Goal: Task Accomplishment & Management: Manage account settings

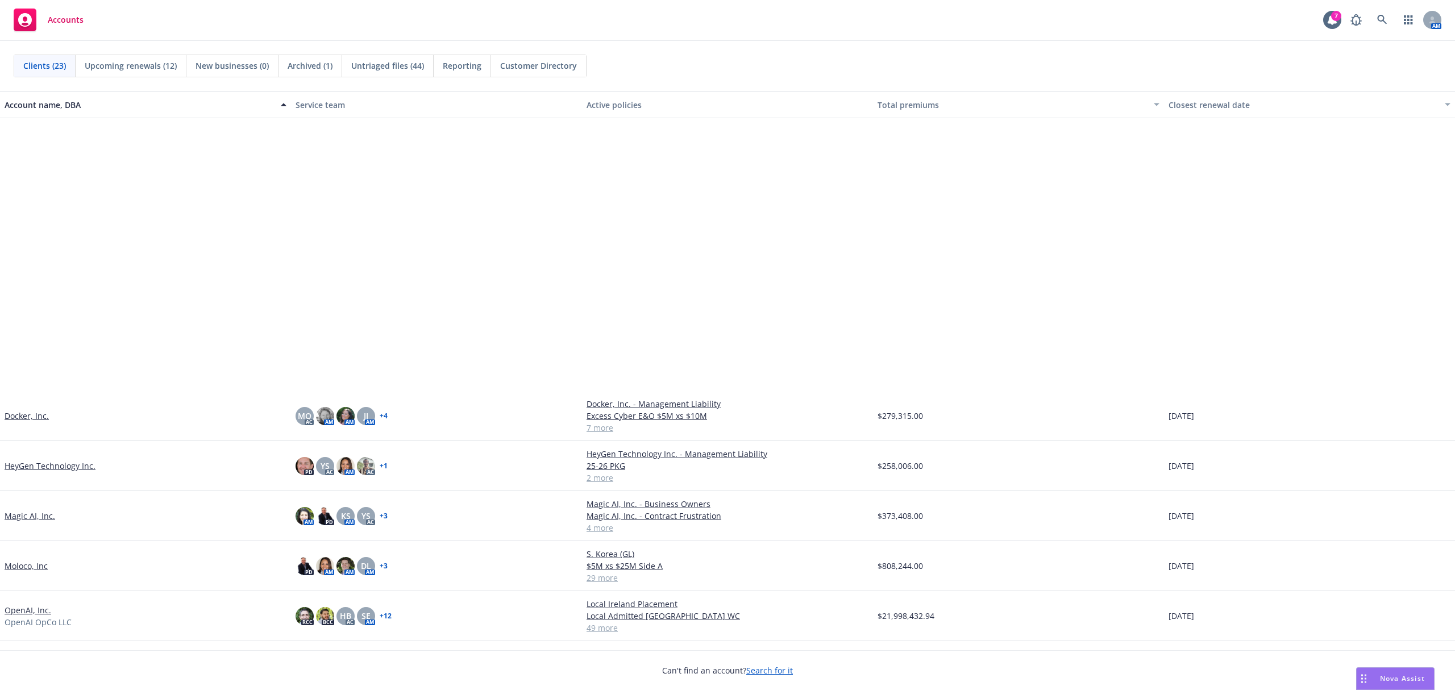
scroll to position [351, 0]
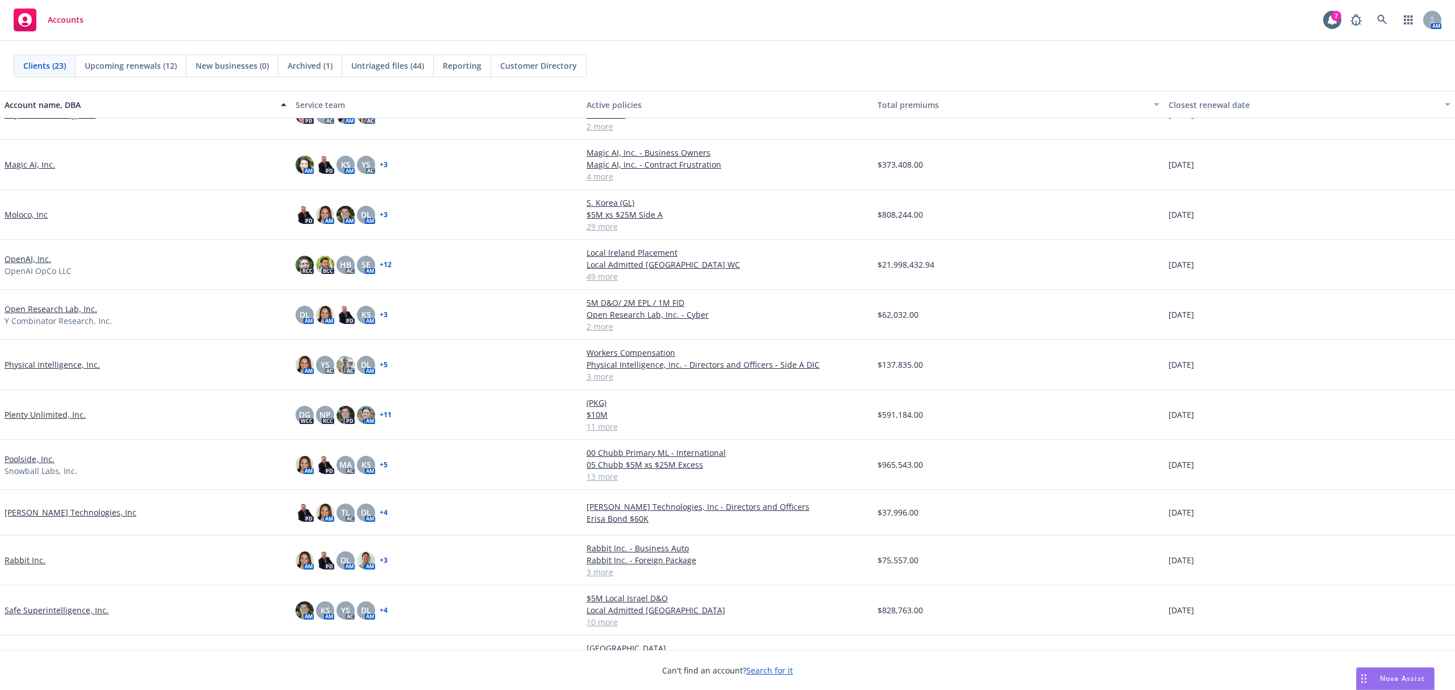
click at [67, 365] on link "Physical Intelligence, Inc." at bounding box center [52, 365] width 95 height 12
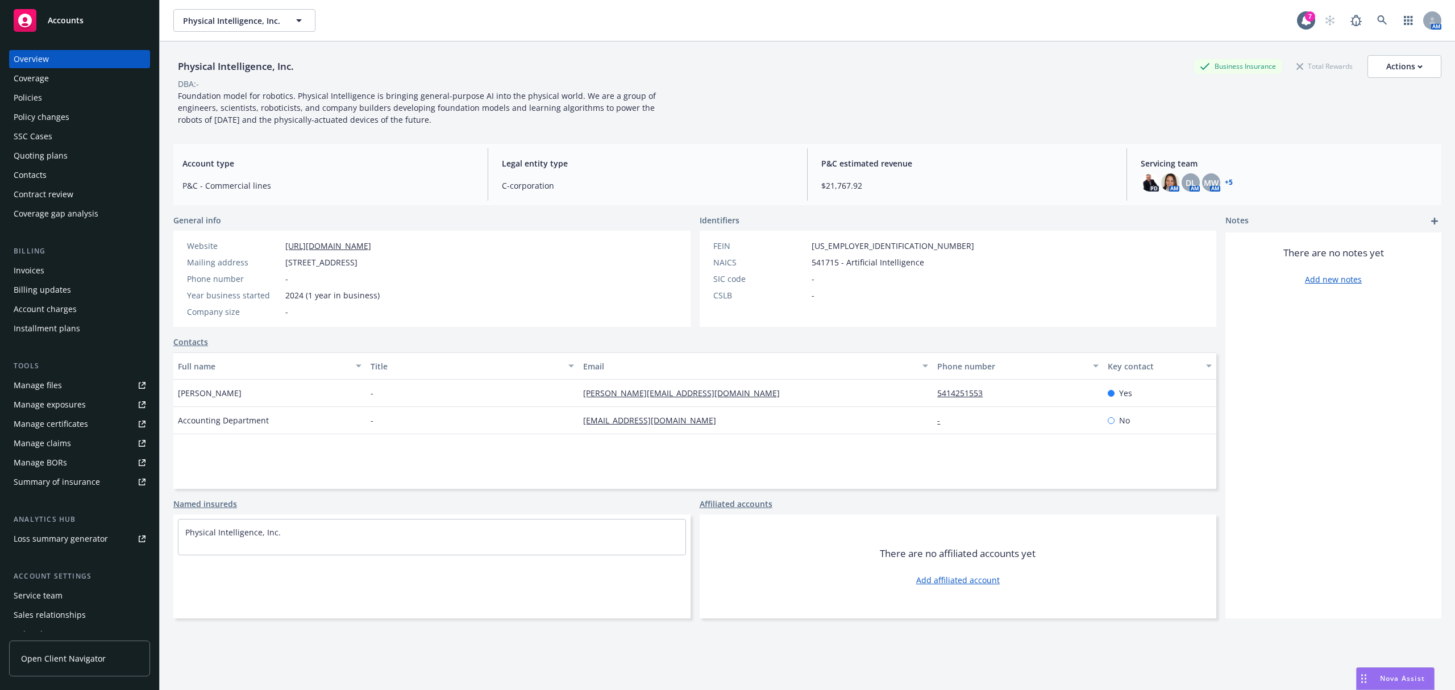
click at [41, 112] on div "Policy changes" at bounding box center [42, 117] width 56 height 18
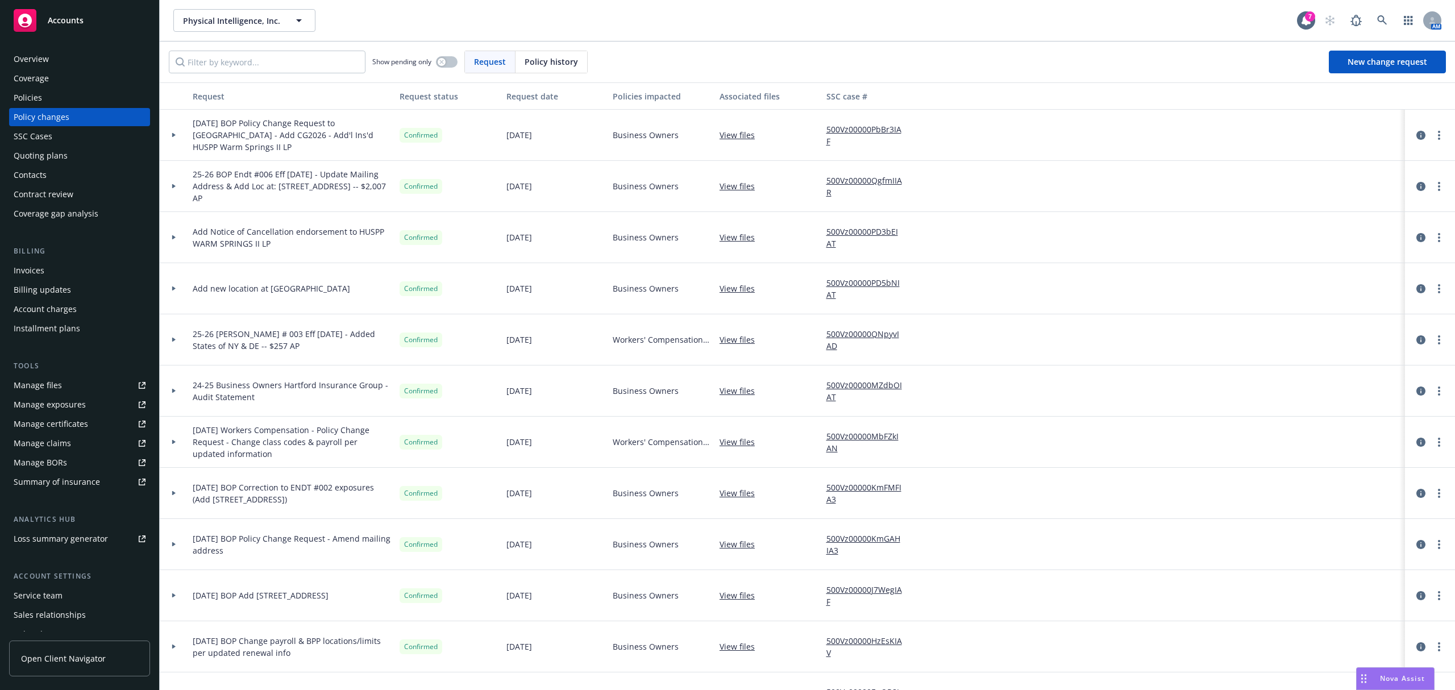
click at [178, 192] on div at bounding box center [174, 186] width 28 height 51
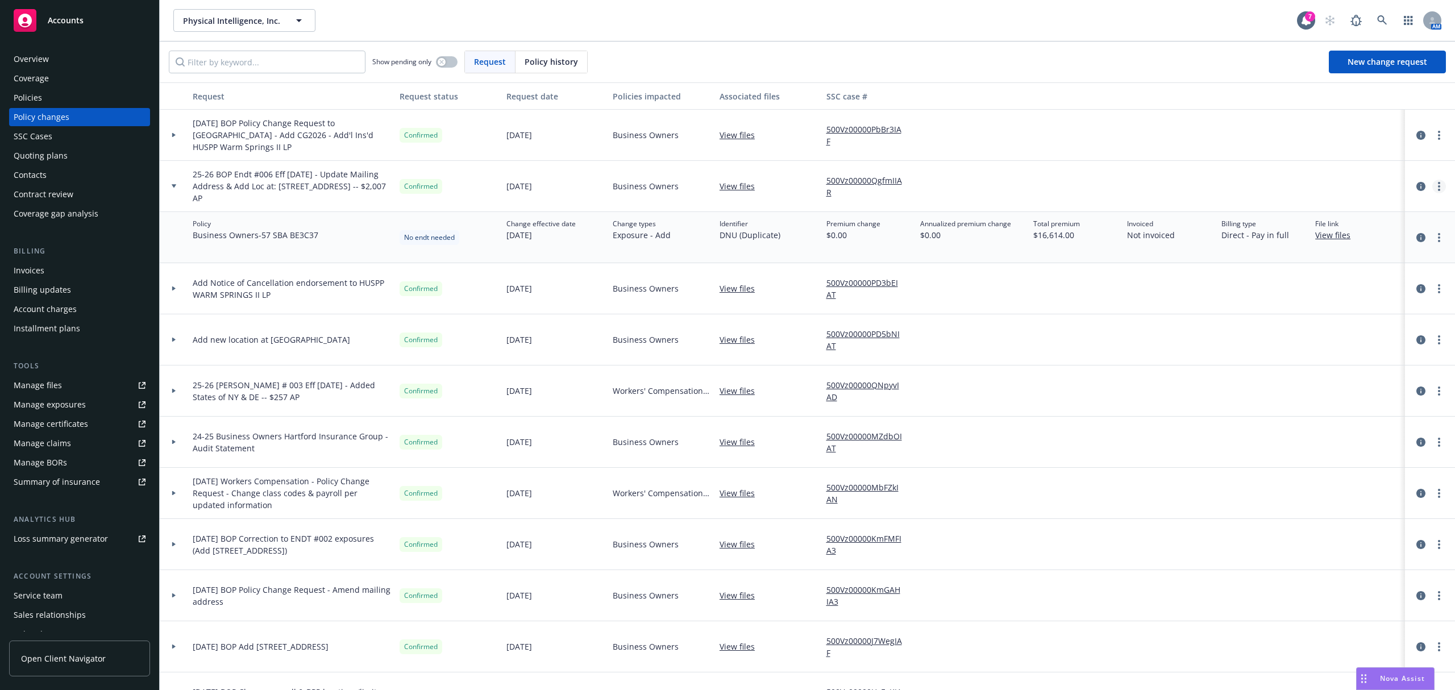
click at [1432, 187] on link "more" at bounding box center [1439, 187] width 14 height 14
click at [1356, 226] on link "Edit request summary" at bounding box center [1336, 232] width 195 height 23
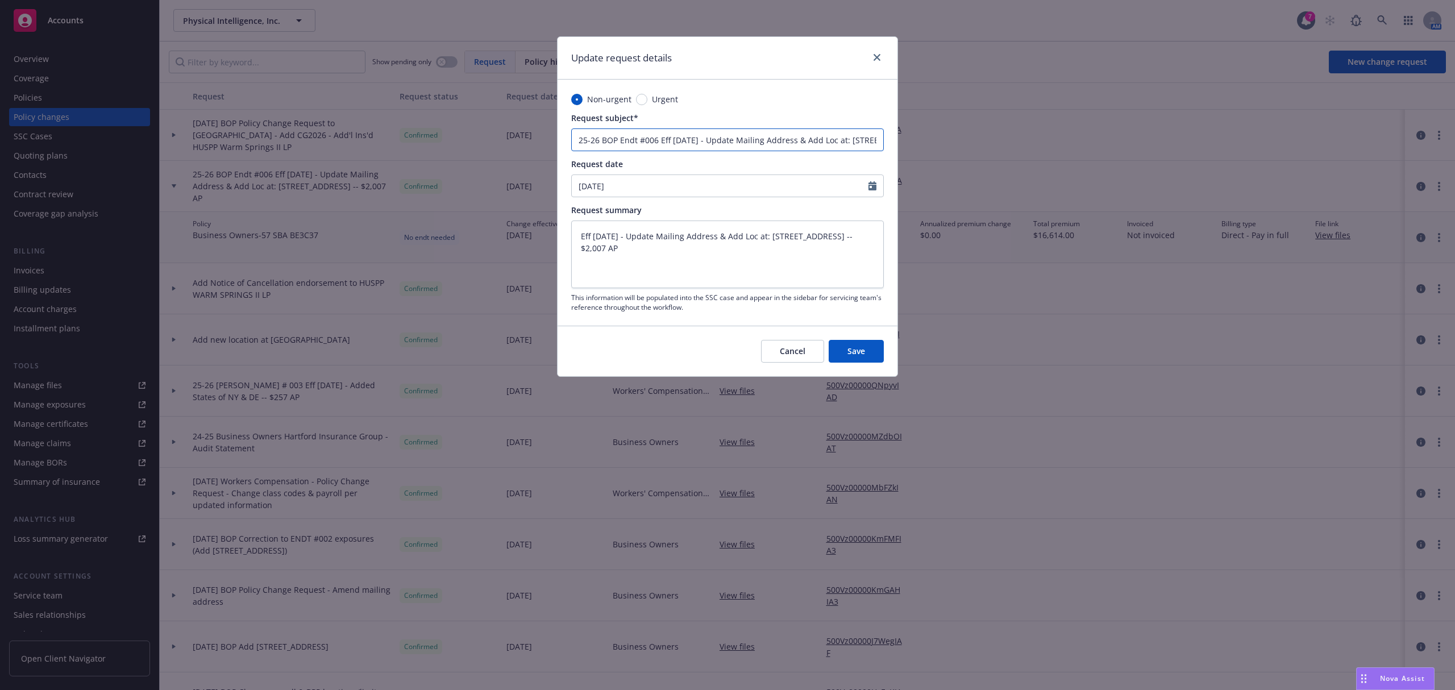
click at [860, 138] on input "25-26 BOP Endt #006 Eff 7/15/25 - Update Mailing Address & Add Loc at: 48603 Wa…" at bounding box center [727, 139] width 313 height 23
click at [859, 138] on input "25-26 BOP Endt #006 Eff 7/15/25 - Update Mailing Address & Add Loc at: 48603 Wa…" at bounding box center [727, 139] width 313 height 23
type input "D"
type textarea "x"
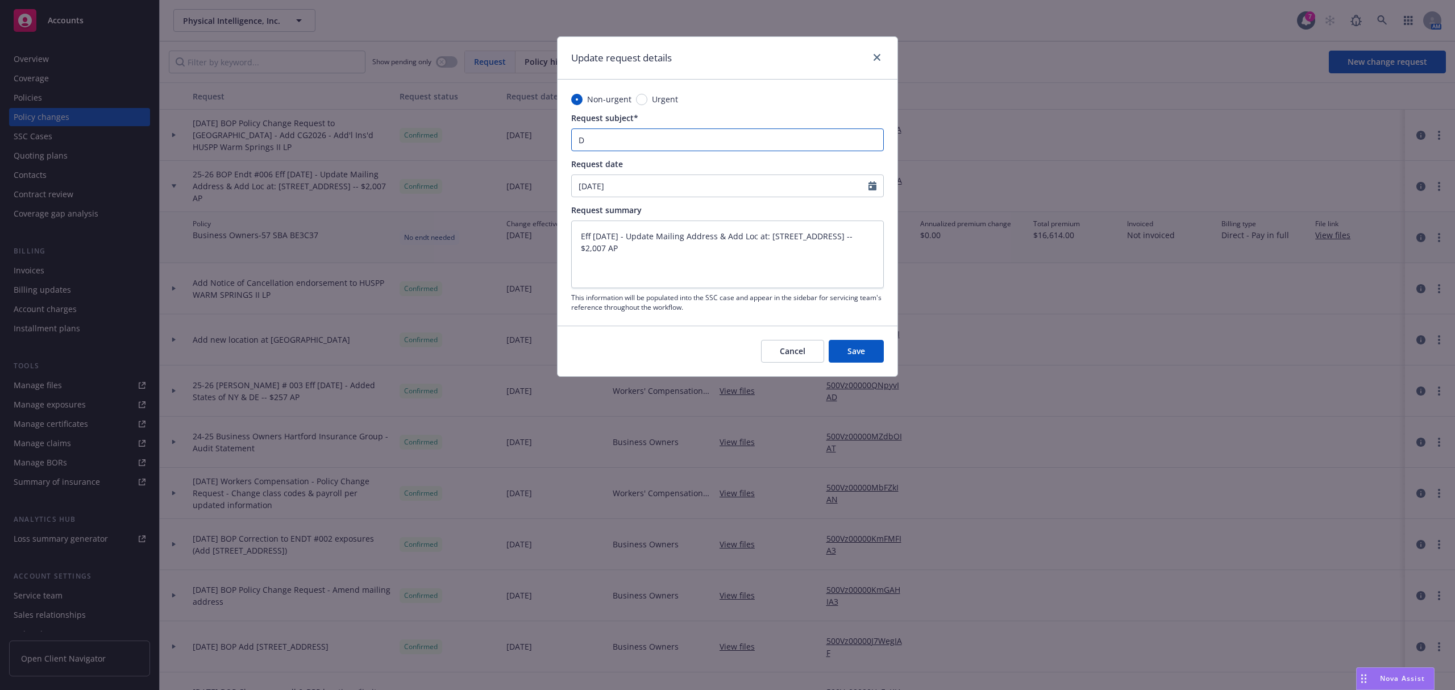
type input "DN"
type textarea "x"
type input "DNU"
type textarea "x"
type input "DNU"
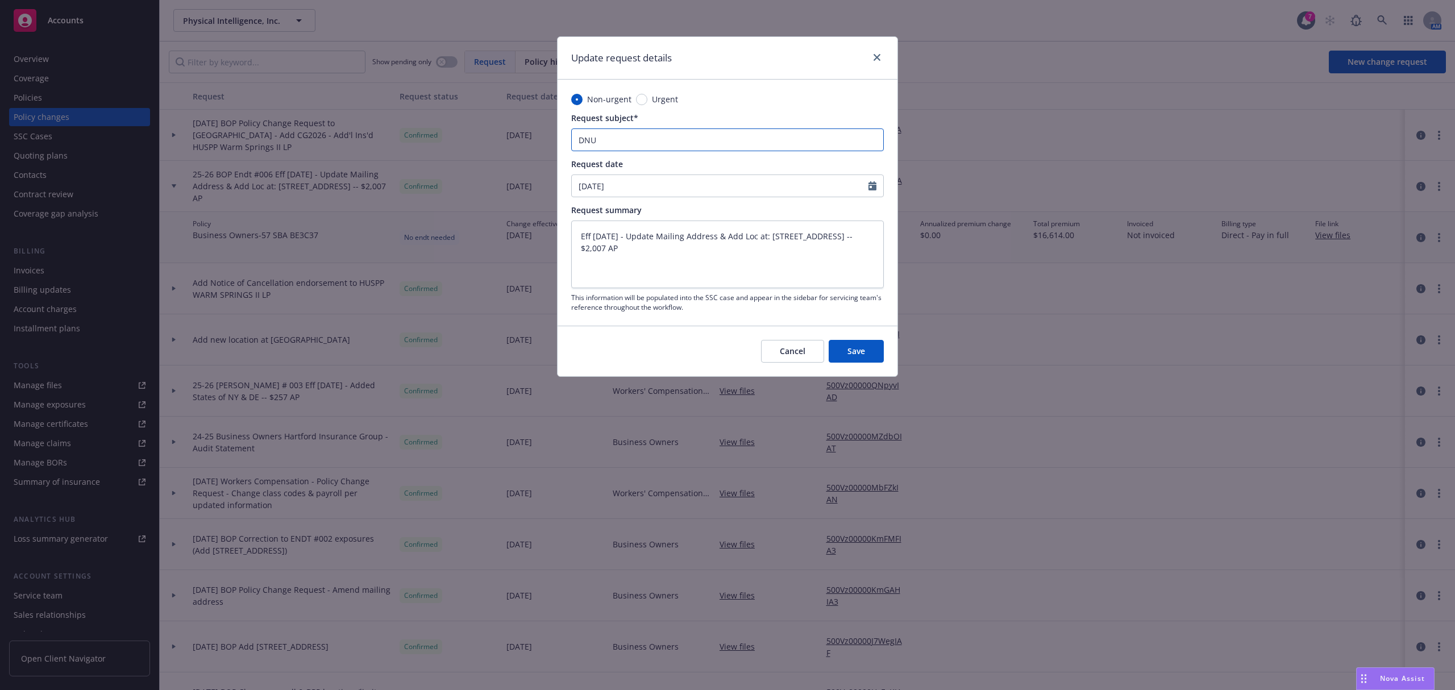
type textarea "x"
type input "DNU D"
type textarea "x"
type input "DNU Du"
type textarea "x"
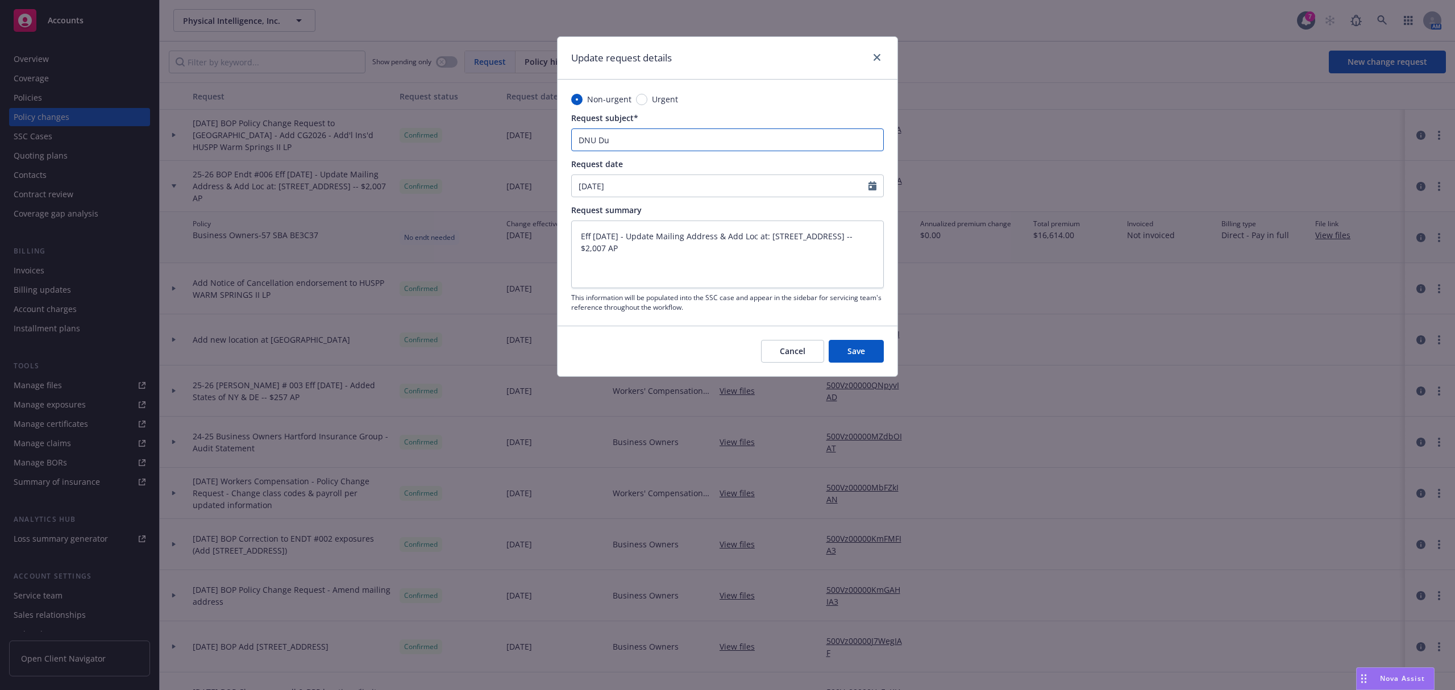
type input "DNU Dup"
type textarea "x"
type input "DNU Dupl"
type textarea "x"
type input "DNU Dupli"
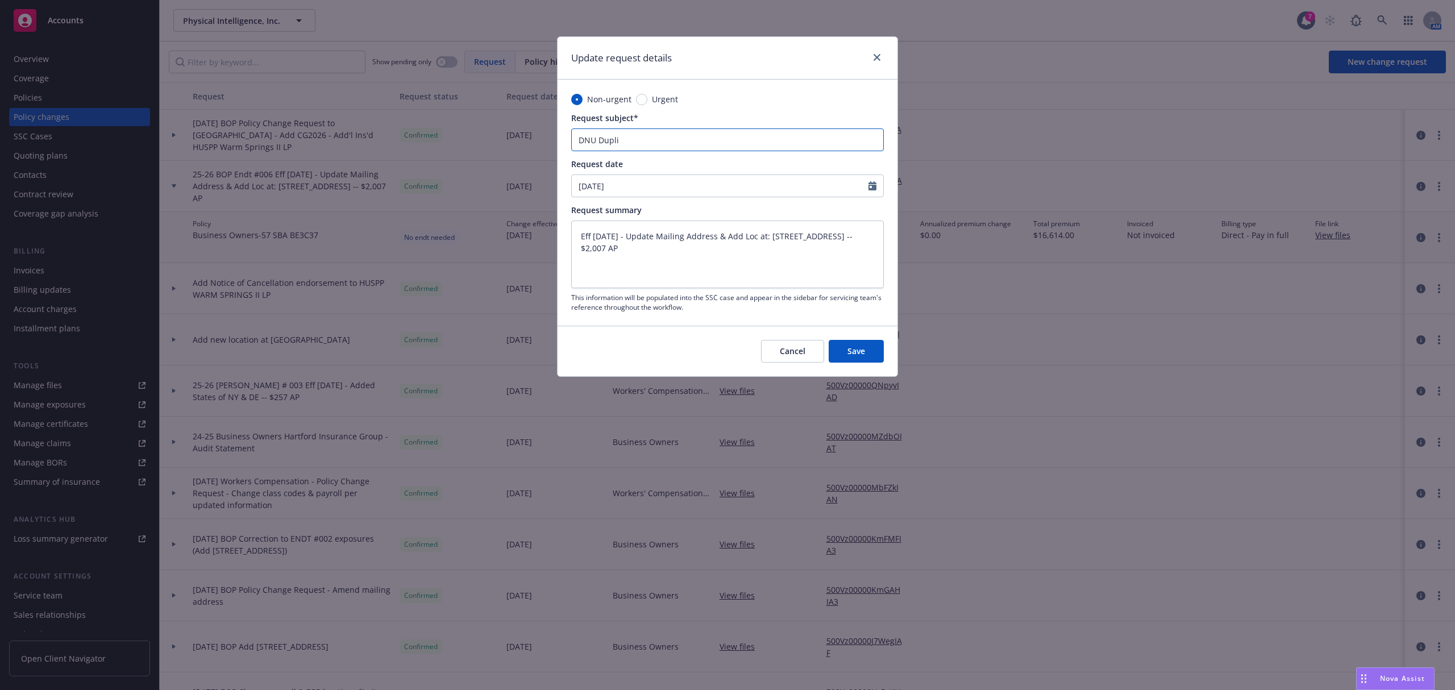
type textarea "x"
type input "DNU Duplic"
type textarea "x"
type input "DNU Duplica"
type textarea "x"
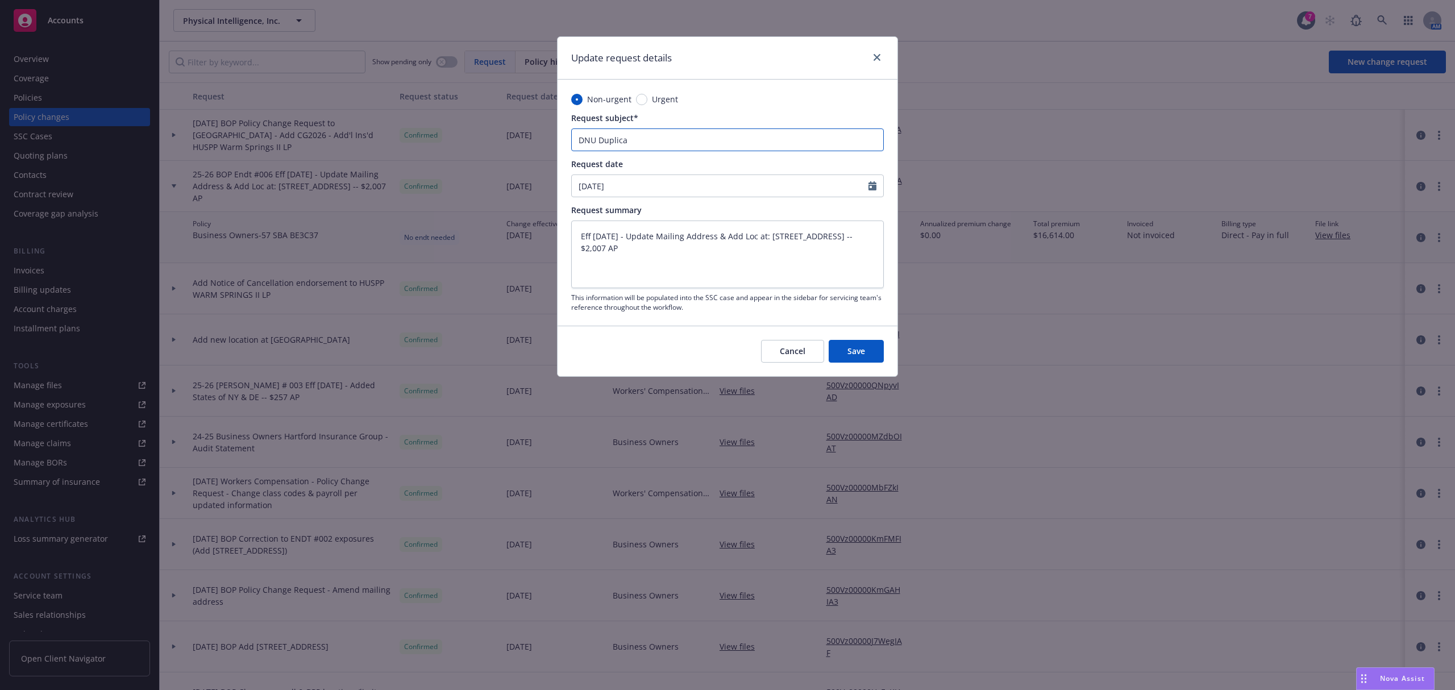
type input "DNU Duplicat"
type textarea "x"
type input "DNU Duplicate"
type textarea "x"
drag, startPoint x: 590, startPoint y: 140, endPoint x: 455, endPoint y: 137, distance: 135.3
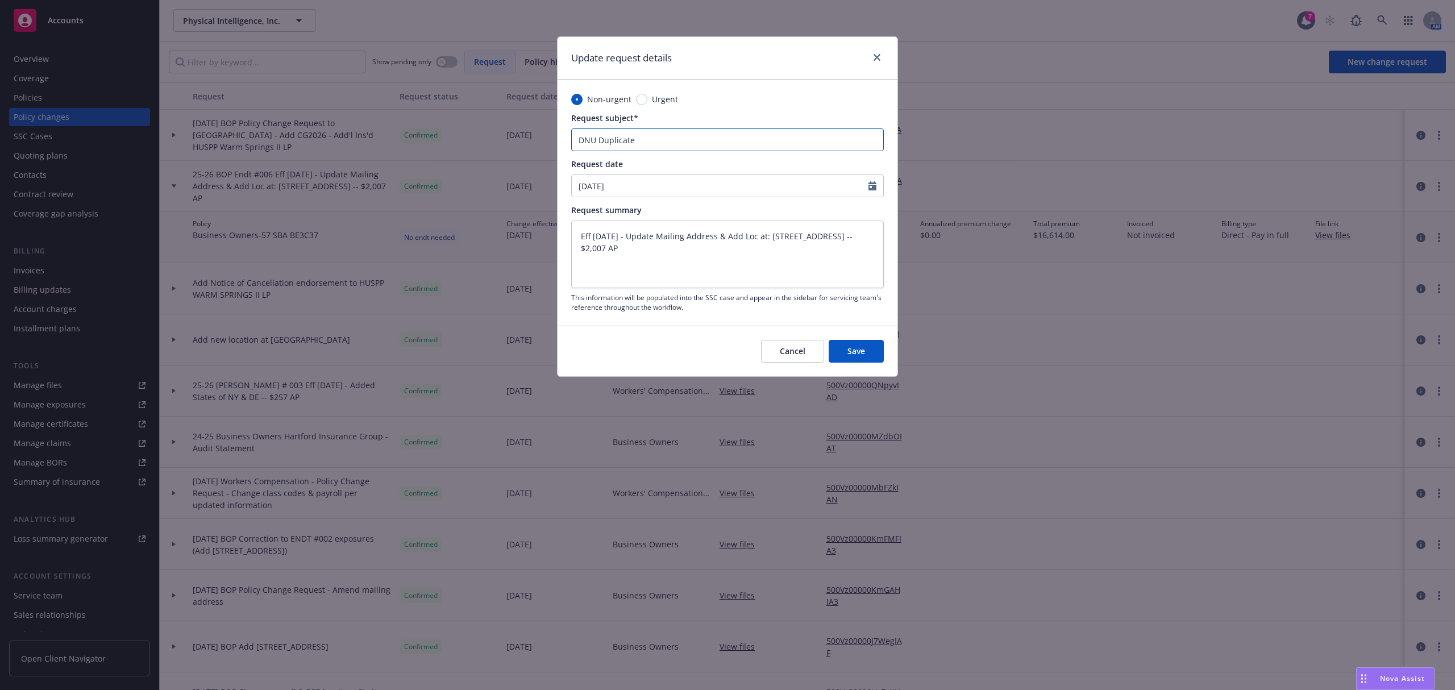
click at [455, 137] on div "Update request details Non-urgent Urgent Request subject* DNU Duplicate Request…" at bounding box center [727, 345] width 1455 height 690
type input "DNU Duplicate"
drag, startPoint x: 735, startPoint y: 259, endPoint x: 447, endPoint y: 175, distance: 300.7
click at [447, 175] on div "Update request details Non-urgent Urgent Request subject* DNU Duplicate Request…" at bounding box center [727, 345] width 1455 height 690
paste textarea "DNU Duplicate"
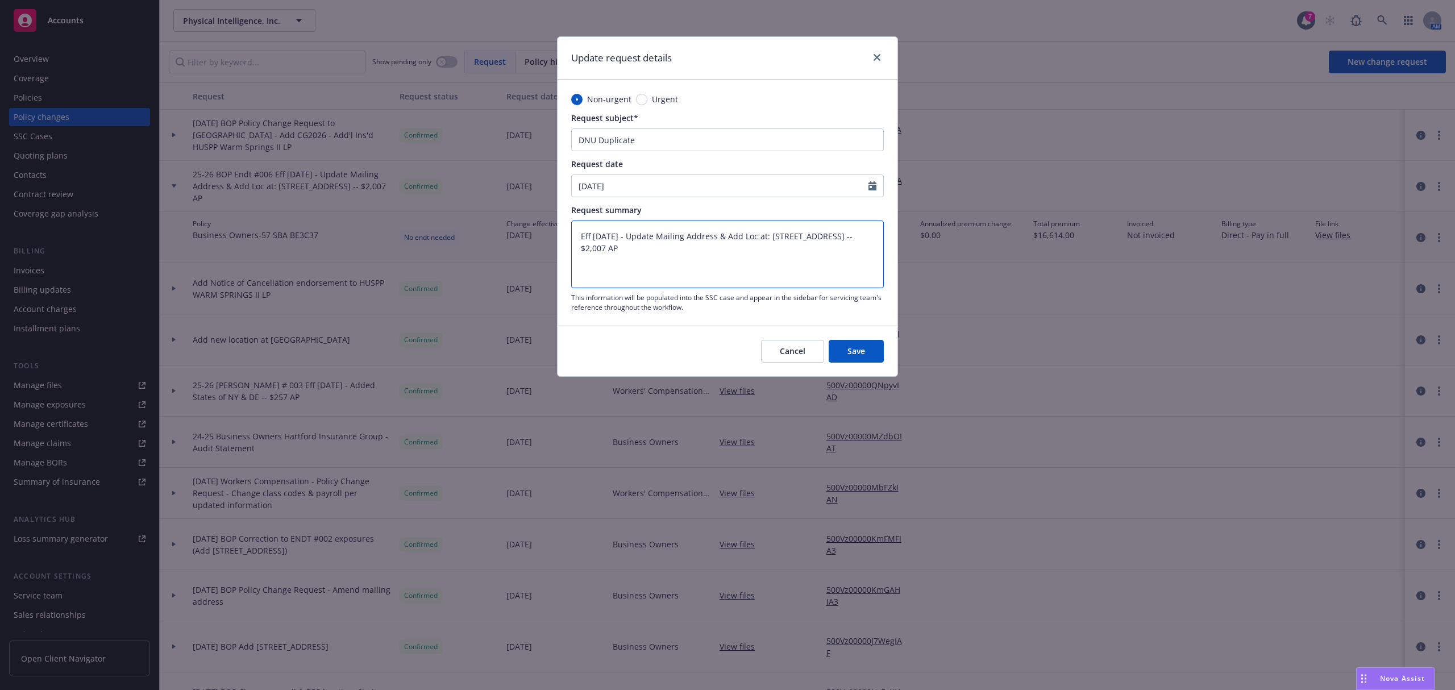
type textarea "DNU Duplicate"
type textarea "x"
type textarea "DNU Duplicate"
click at [653, 184] on input "07/18/2025" at bounding box center [720, 186] width 297 height 22
select select "7"
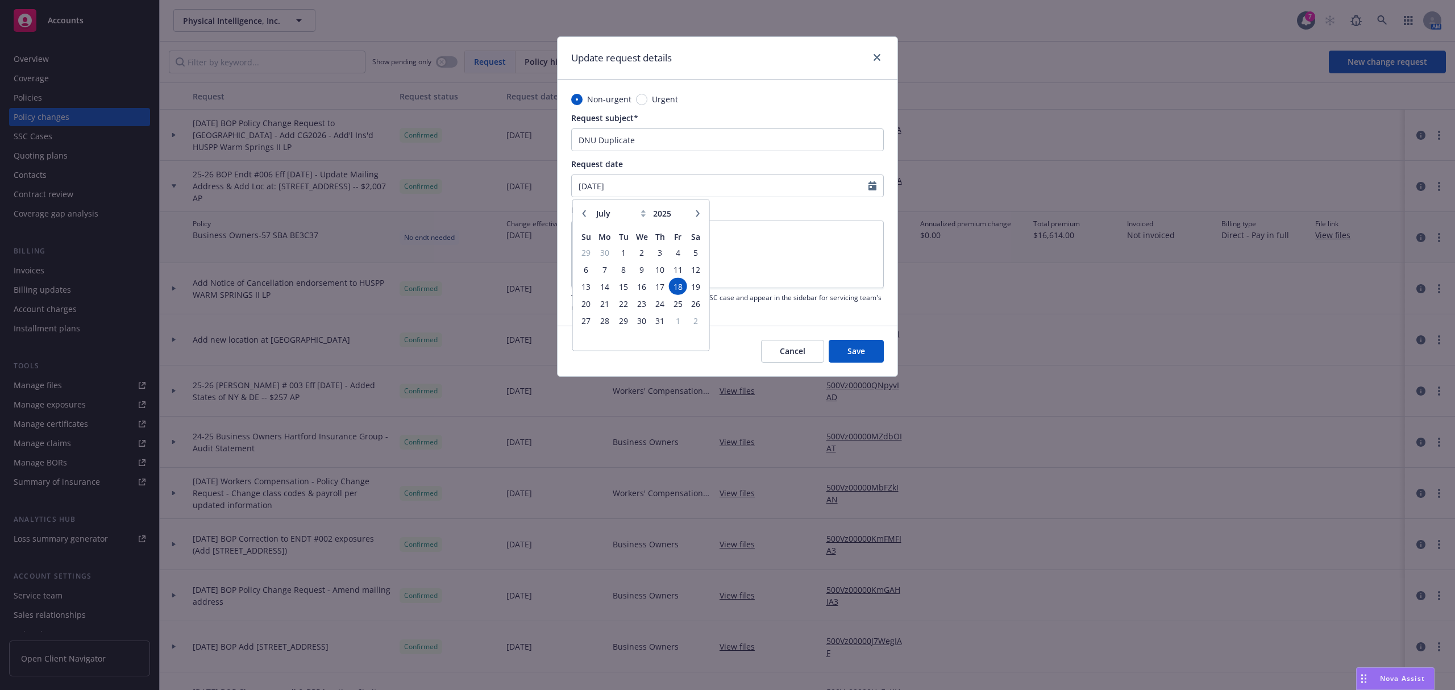
type textarea "x"
click at [585, 214] on icon "button" at bounding box center [584, 213] width 7 height 7
click at [585, 213] on icon "button" at bounding box center [584, 213] width 7 height 7
click at [585, 212] on icon "button" at bounding box center [584, 213] width 7 height 7
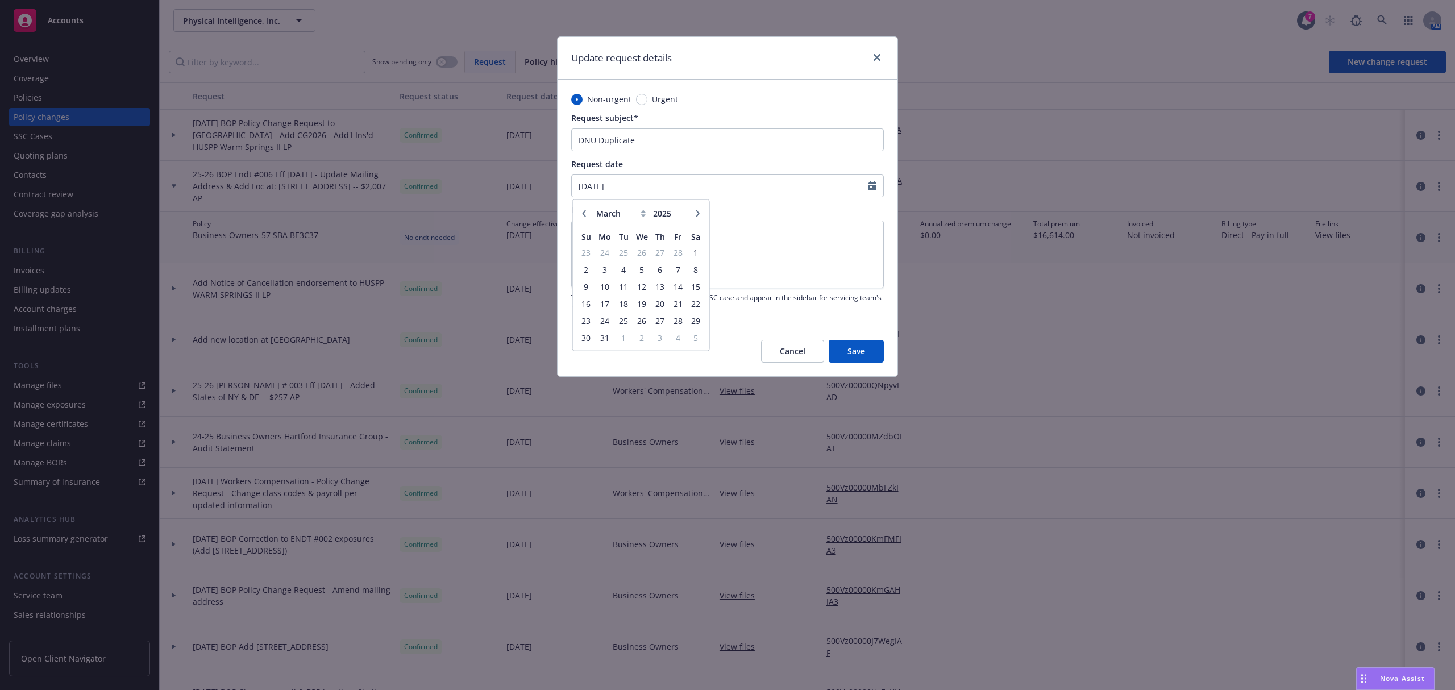
click at [585, 212] on icon "button" at bounding box center [584, 213] width 7 height 7
select select "12"
type input "2024"
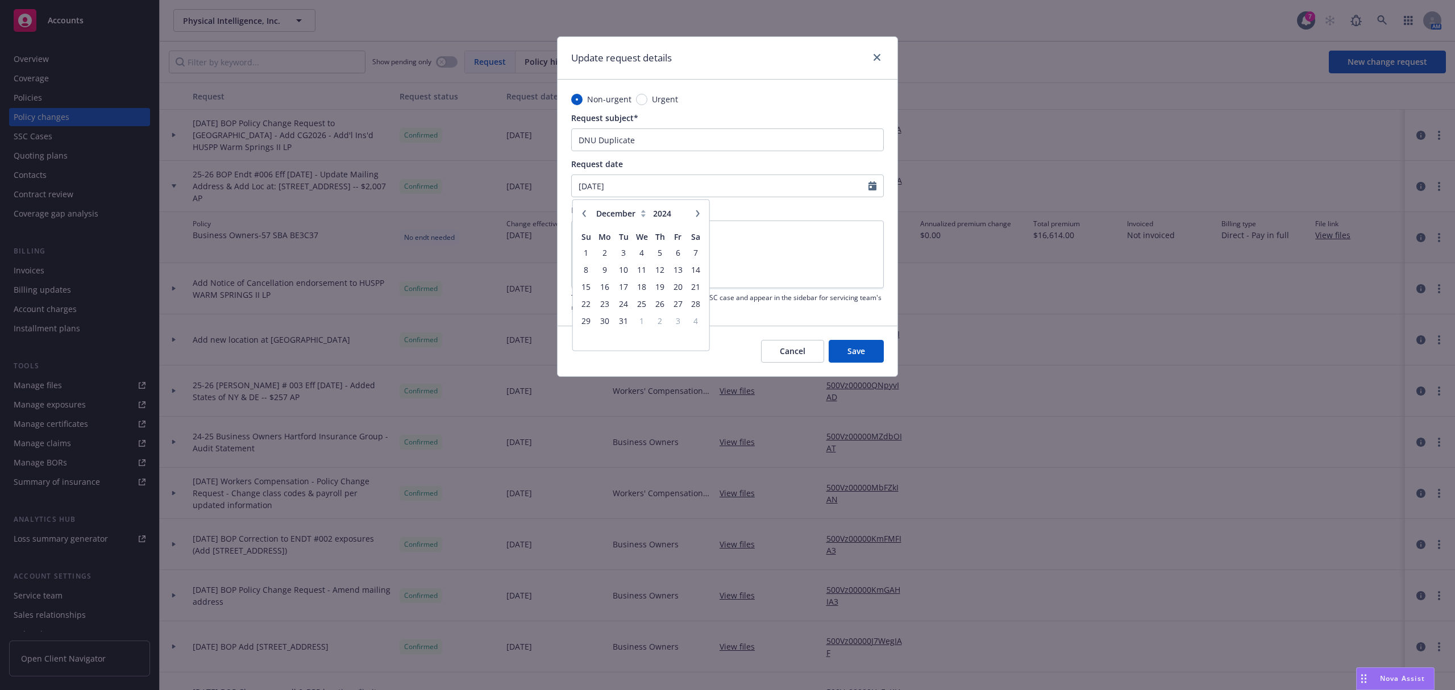
click at [690, 216] on div "January February March April May June July August September October November De…" at bounding box center [641, 214] width 100 height 18
click at [695, 214] on icon "button" at bounding box center [698, 213] width 7 height 7
select select "1"
type input "2025"
click at [642, 252] on span "1" at bounding box center [642, 252] width 16 height 14
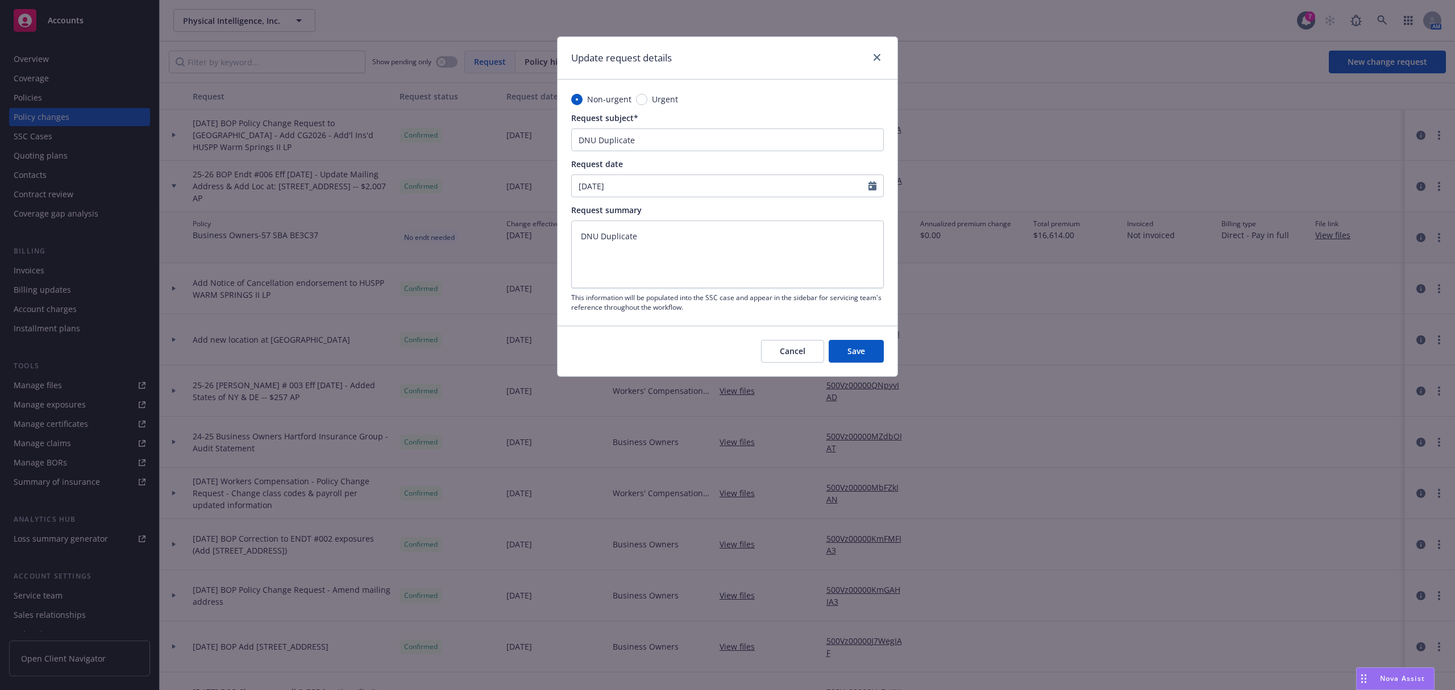
type input "[DATE]"
click at [865, 356] on button "Save" at bounding box center [856, 351] width 55 height 23
type textarea "x"
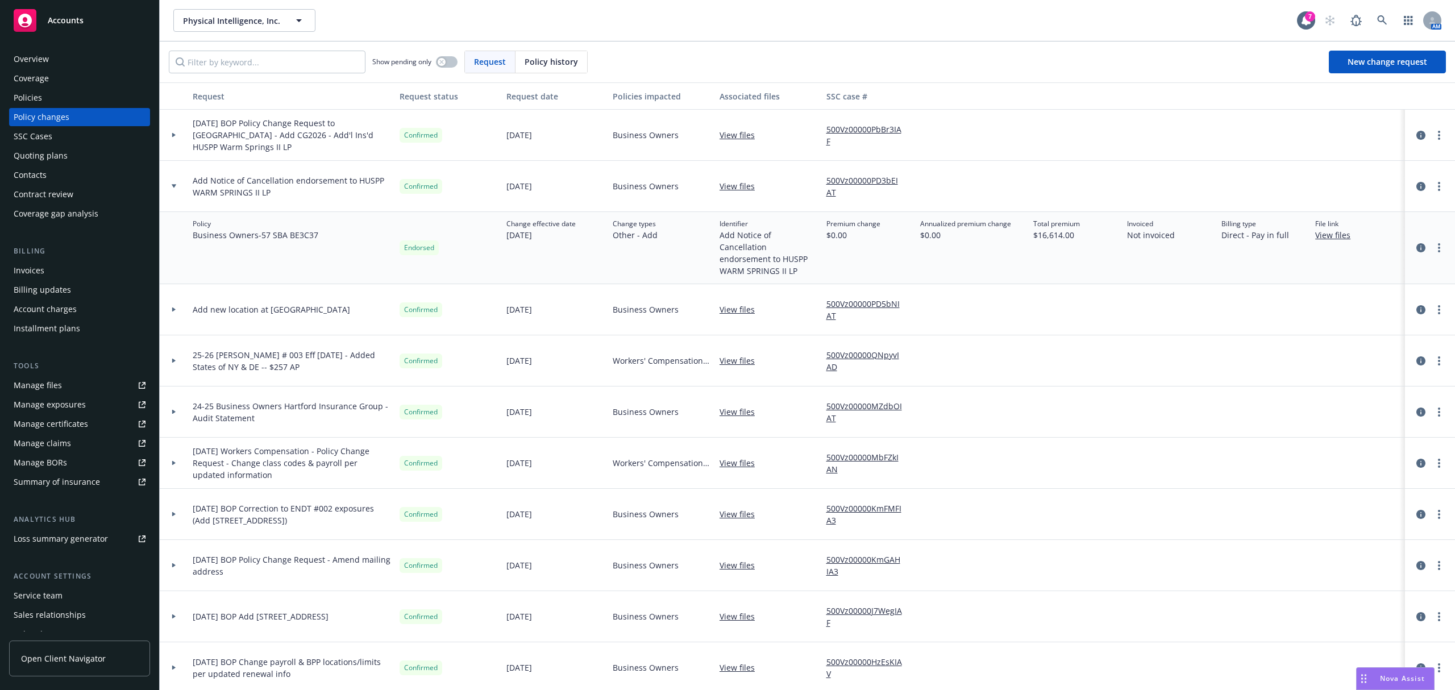
click at [182, 182] on div at bounding box center [174, 186] width 28 height 51
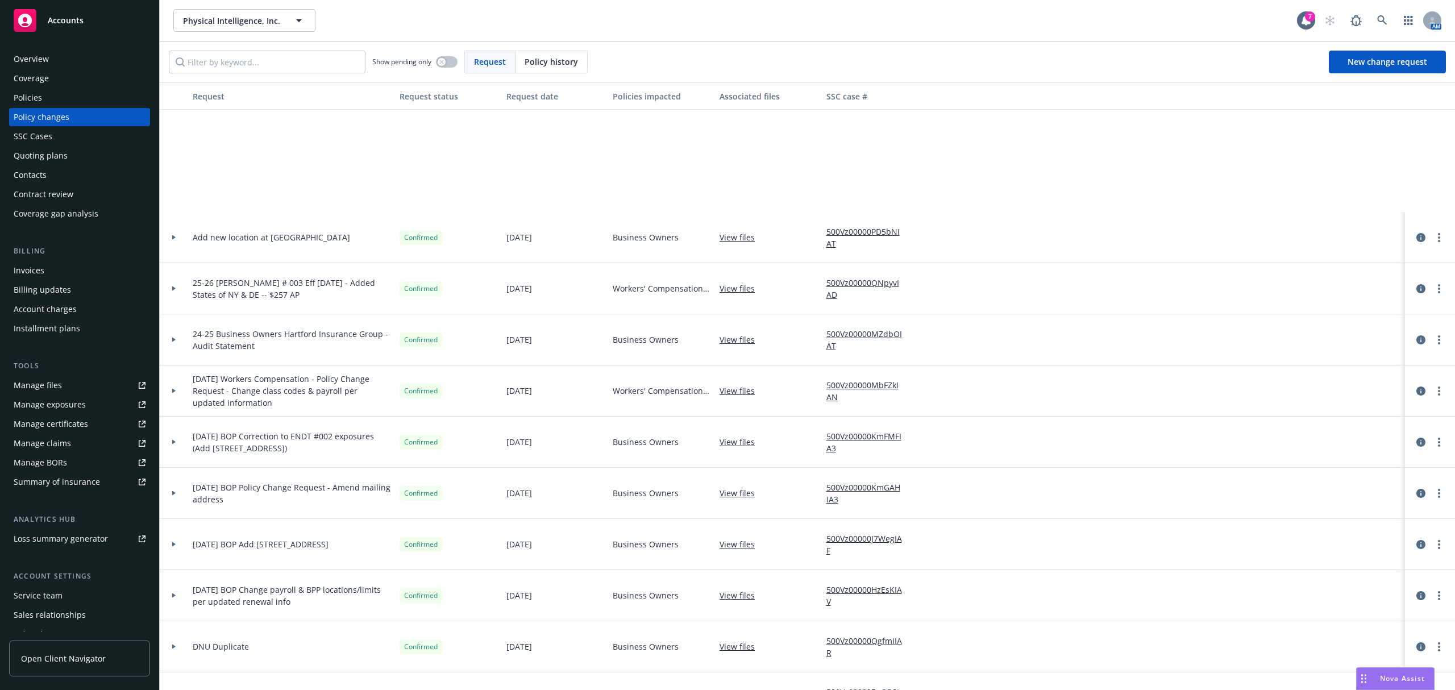
scroll to position [187, 0]
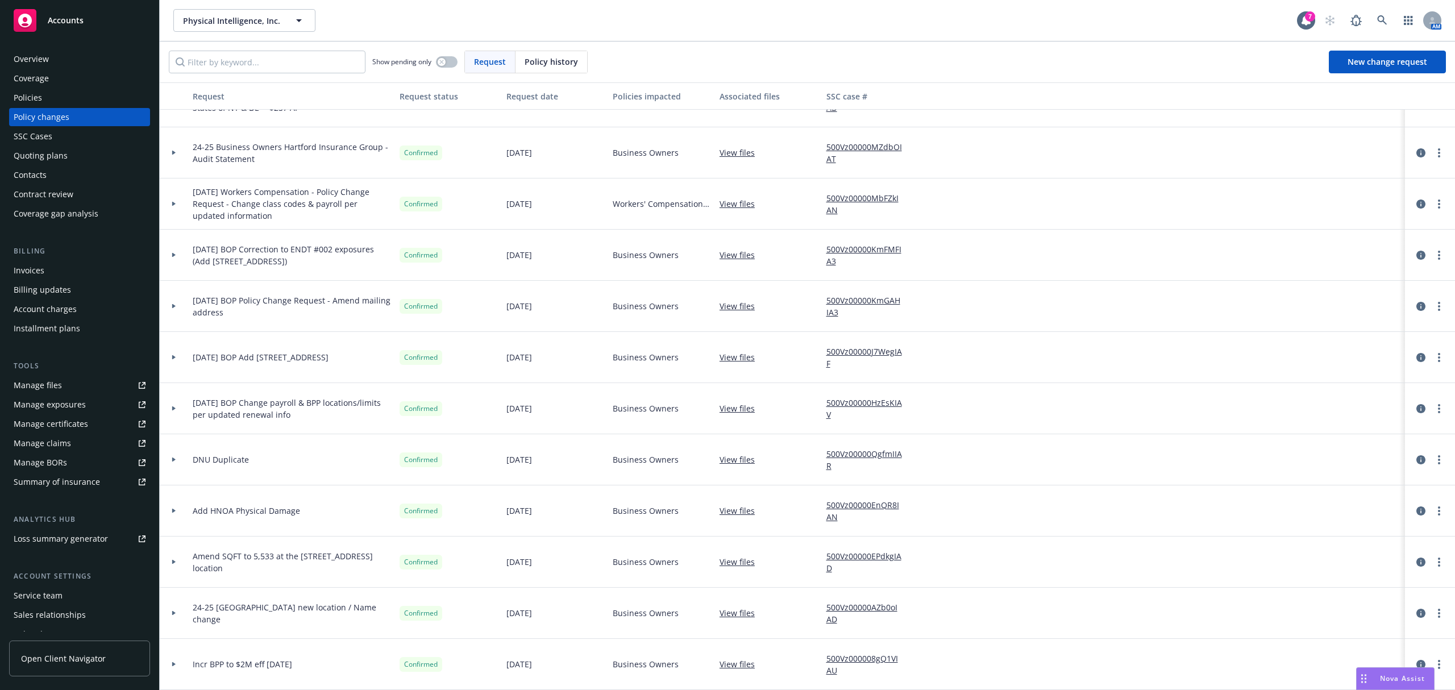
click at [177, 452] on div at bounding box center [174, 459] width 28 height 51
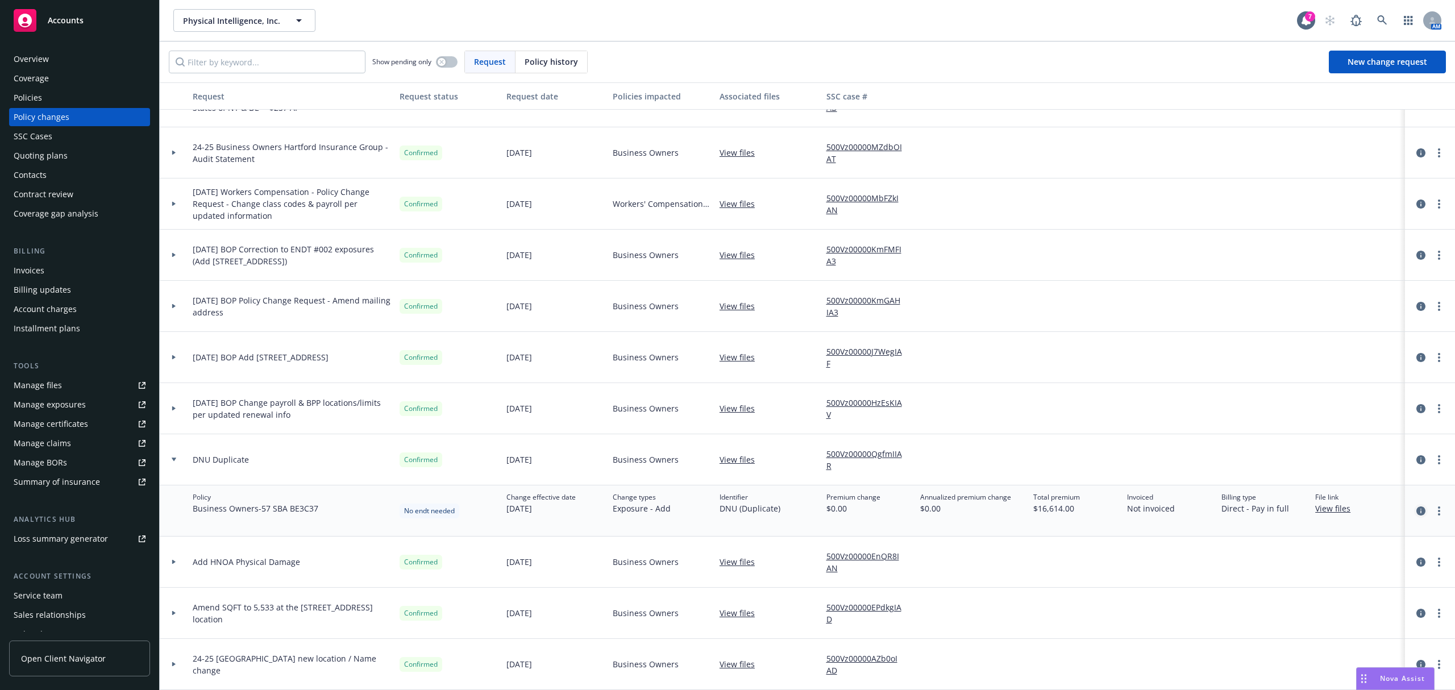
click at [1416, 509] on icon "circleInformation" at bounding box center [1420, 510] width 9 height 9
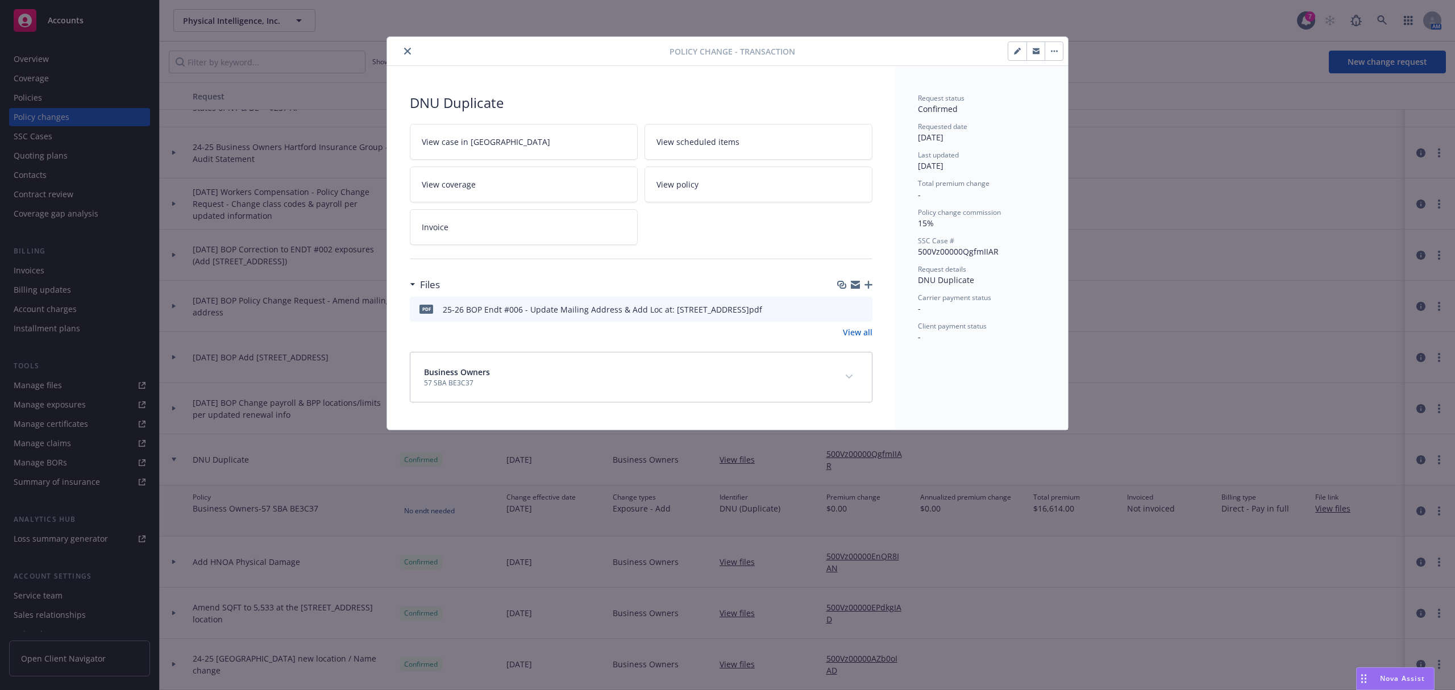
click at [866, 311] on icon "preview file" at bounding box center [862, 309] width 10 height 8
click at [407, 48] on icon "close" at bounding box center [407, 51] width 7 height 7
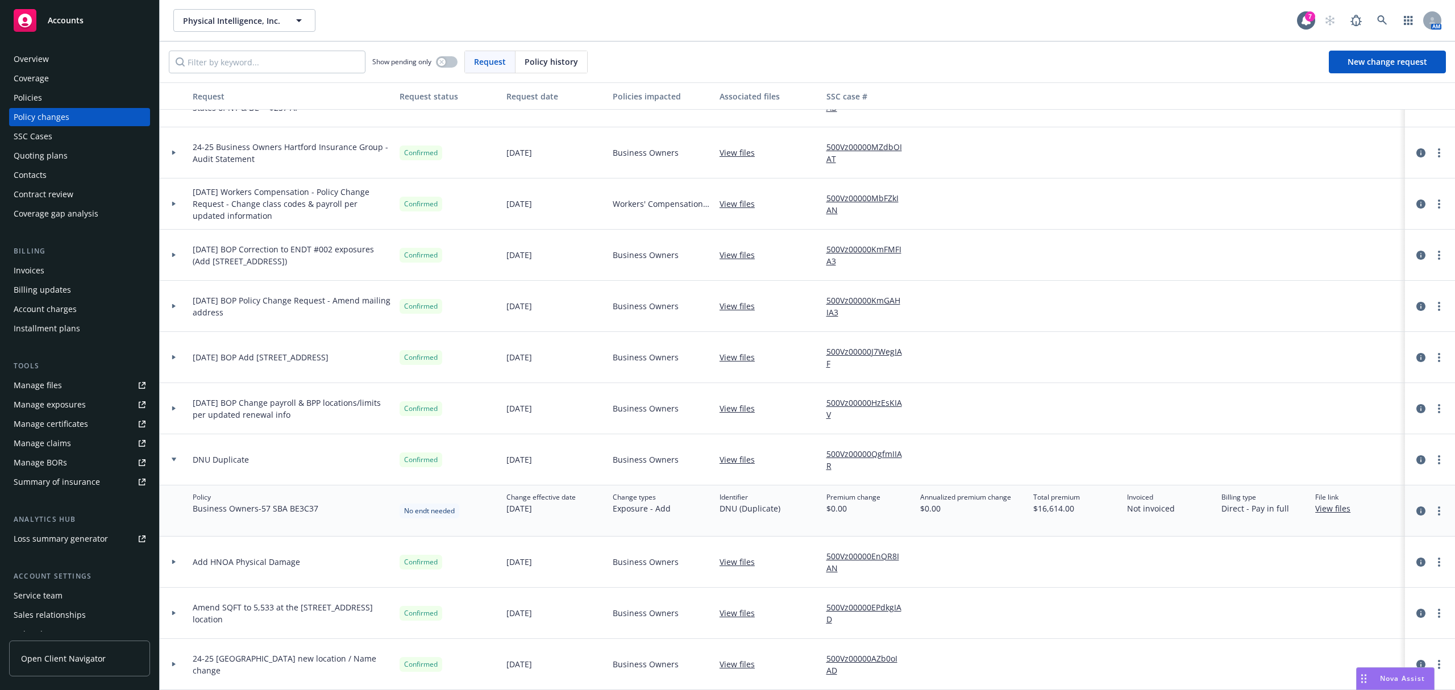
scroll to position [161, 0]
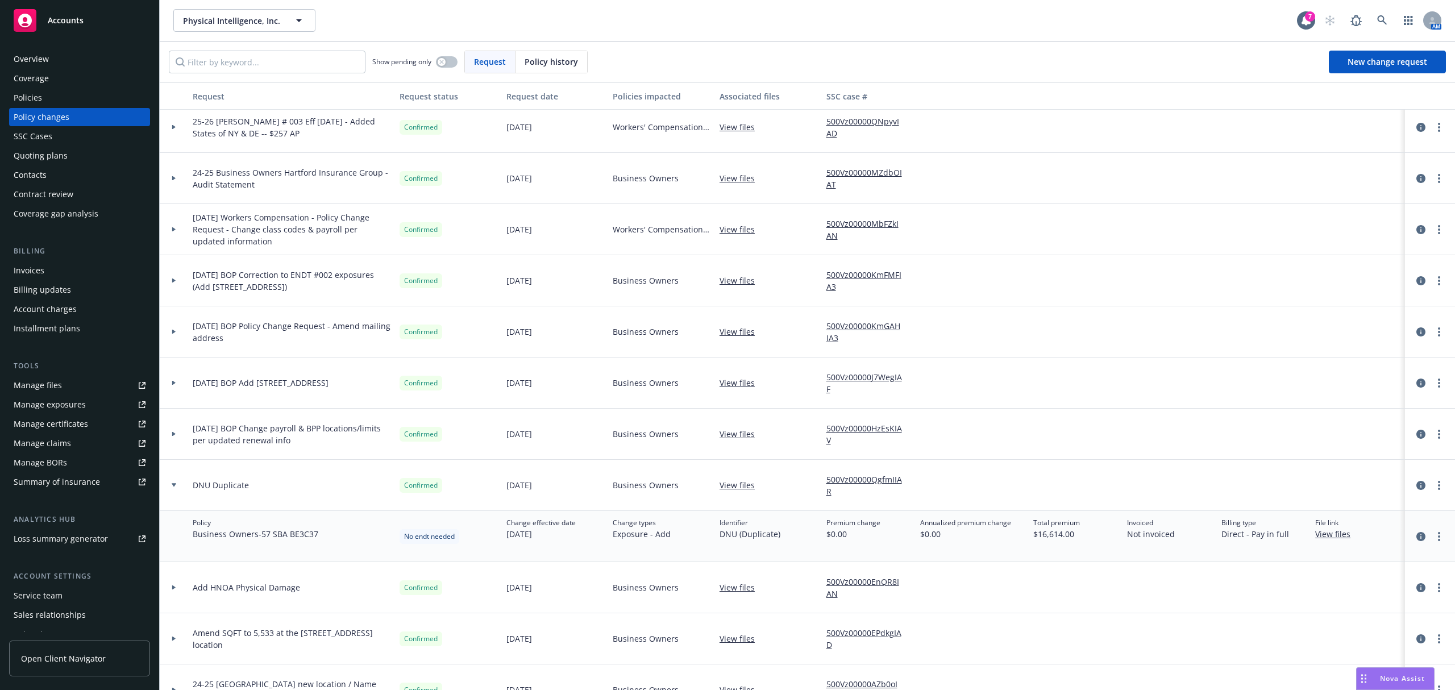
click at [176, 183] on div at bounding box center [174, 178] width 28 height 51
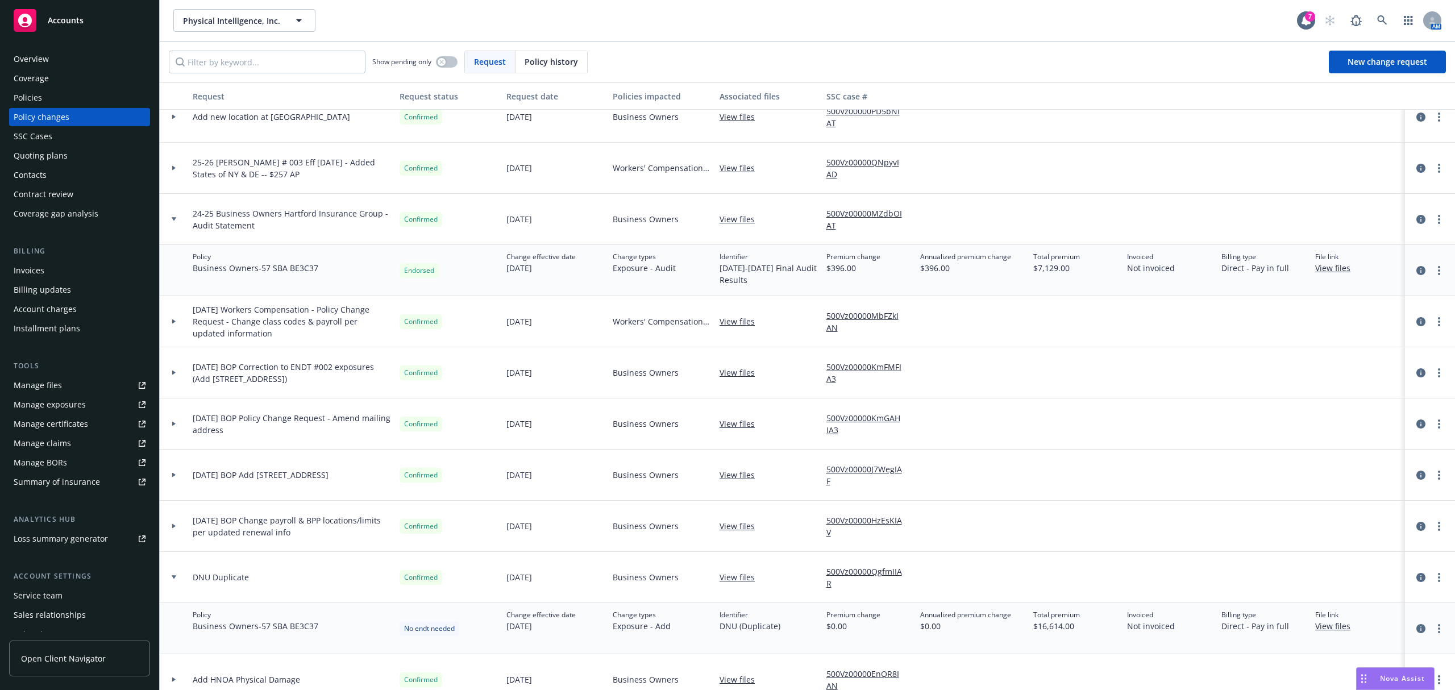
scroll to position [119, 0]
click at [168, 230] on div at bounding box center [174, 220] width 28 height 51
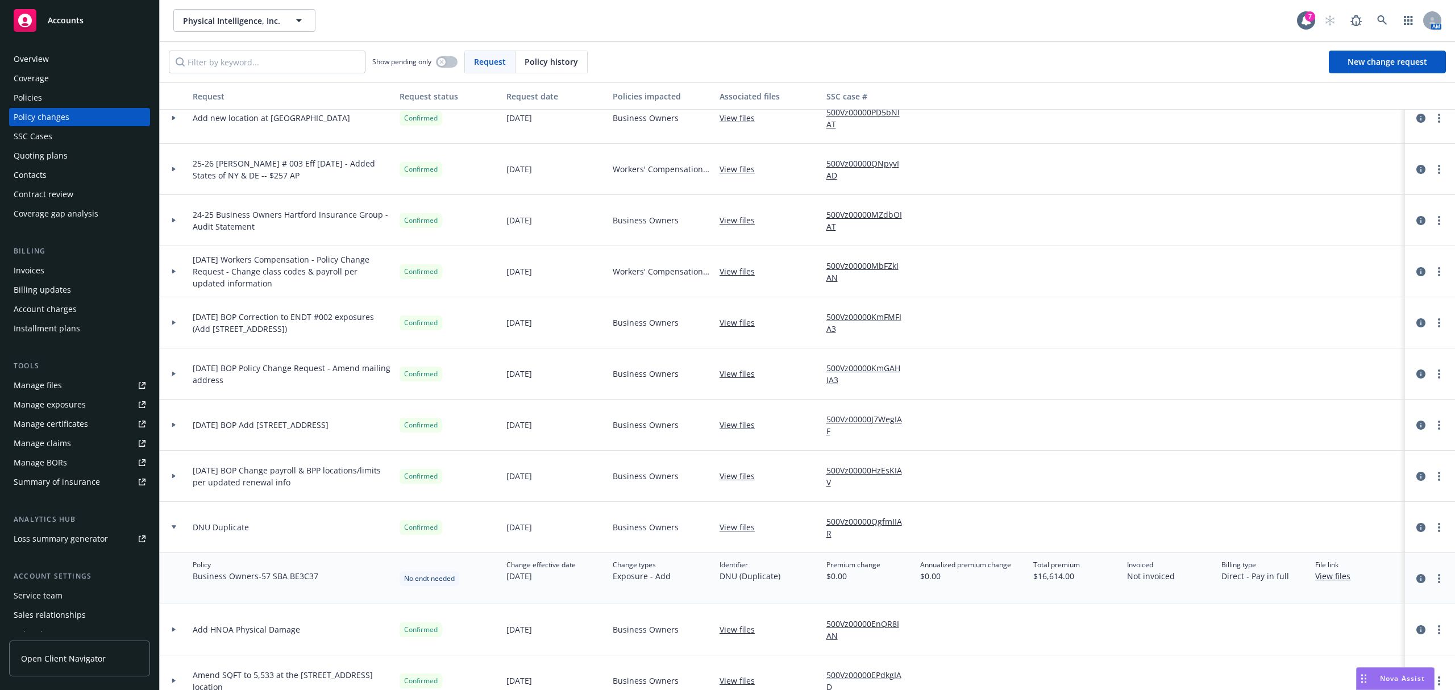
click at [169, 538] on div at bounding box center [174, 527] width 28 height 51
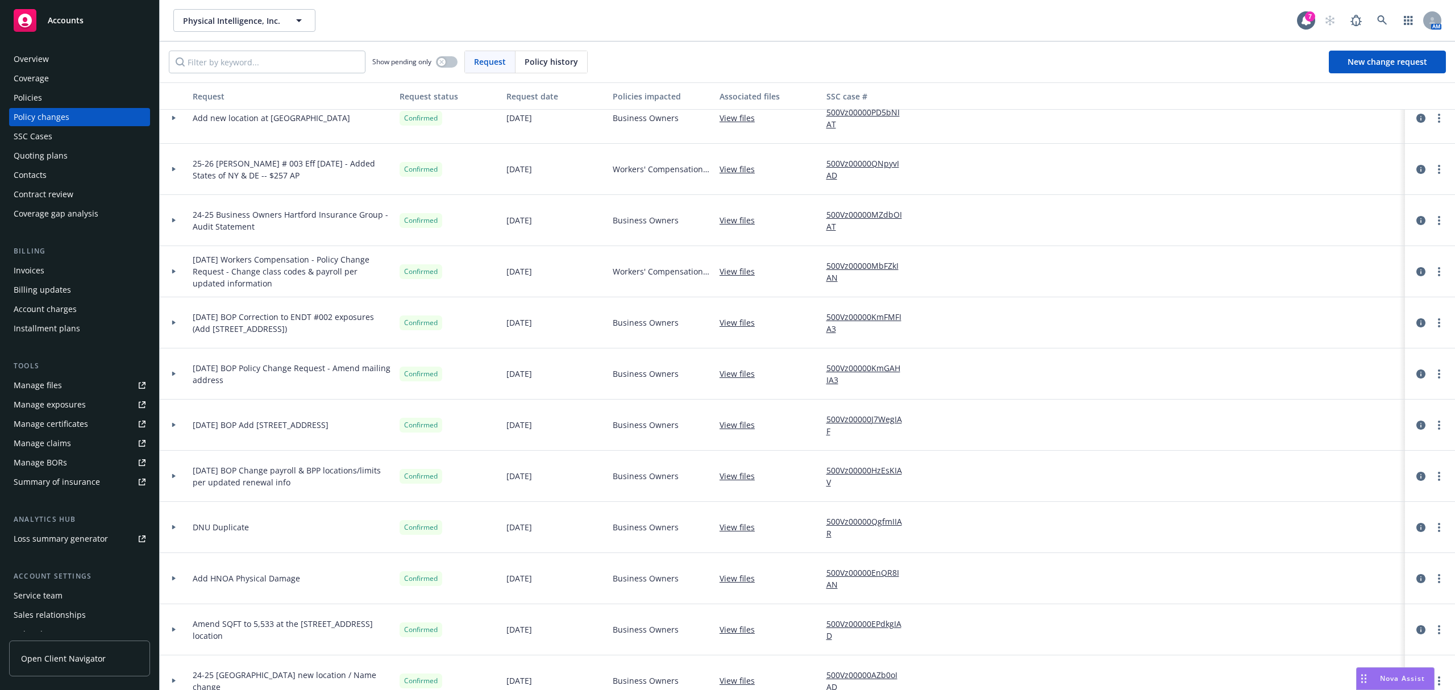
click at [178, 175] on div at bounding box center [174, 169] width 28 height 51
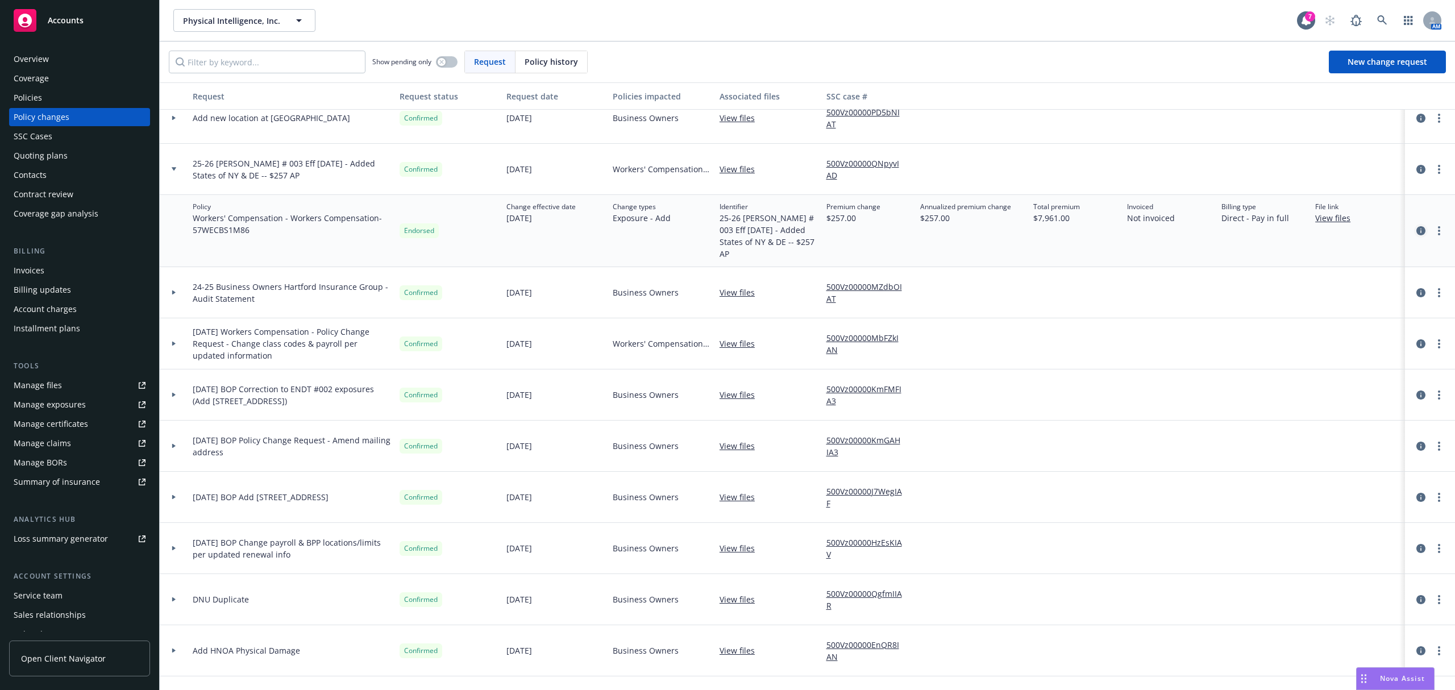
click at [1416, 228] on icon "circleInformation" at bounding box center [1420, 230] width 9 height 9
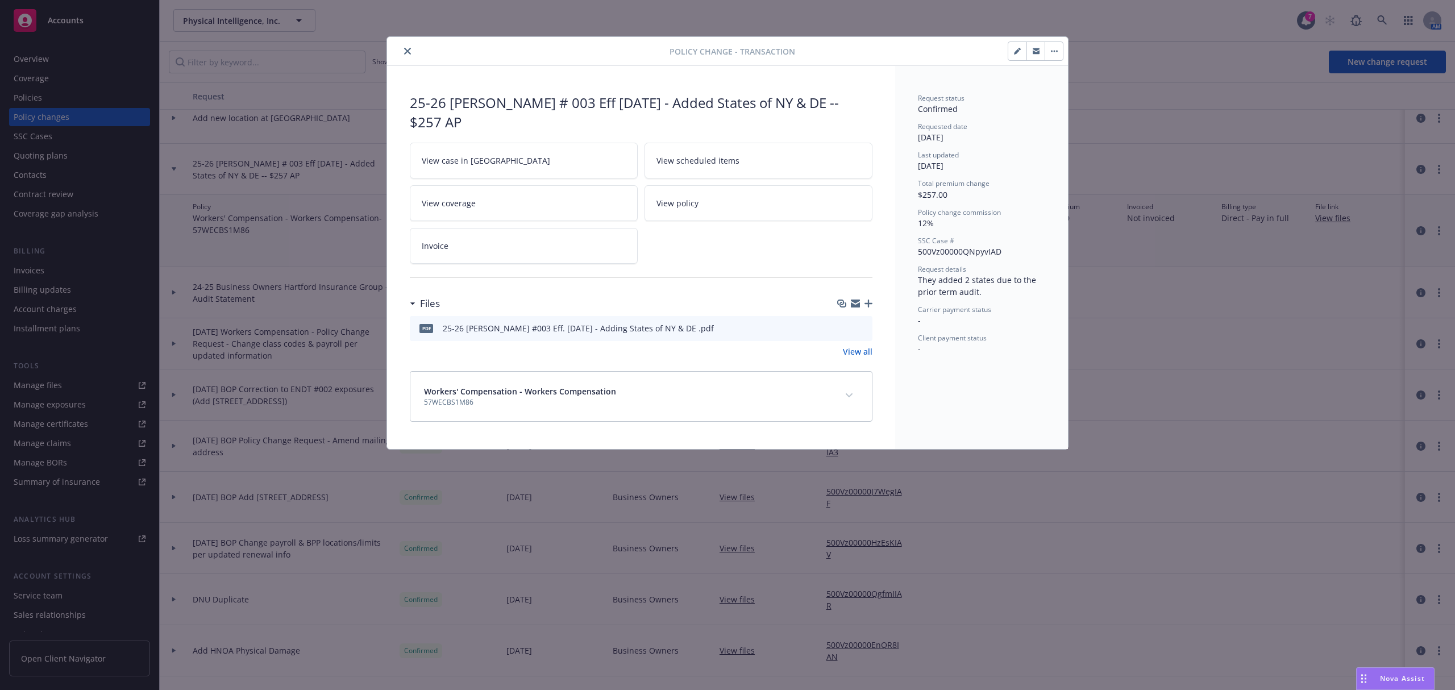
click at [689, 197] on span "View policy" at bounding box center [677, 203] width 42 height 12
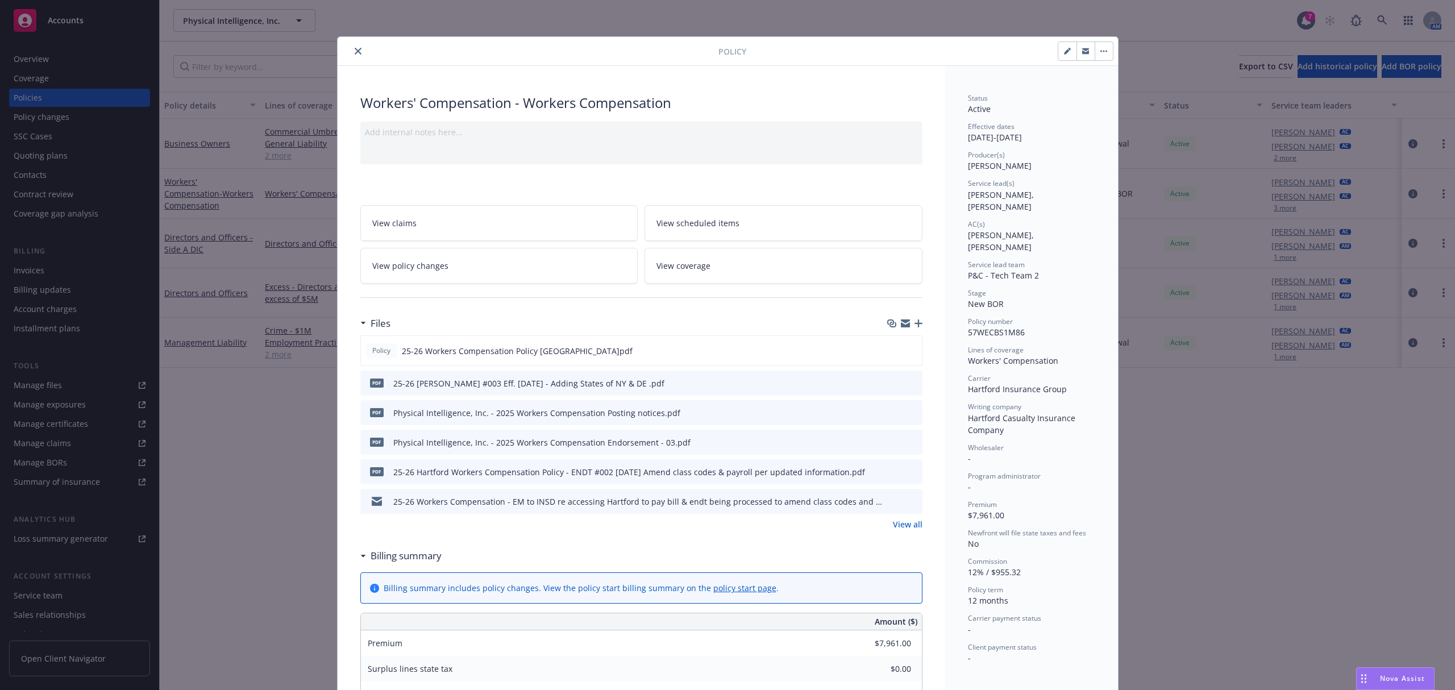
click at [437, 280] on link "View policy changes" at bounding box center [499, 266] width 278 height 36
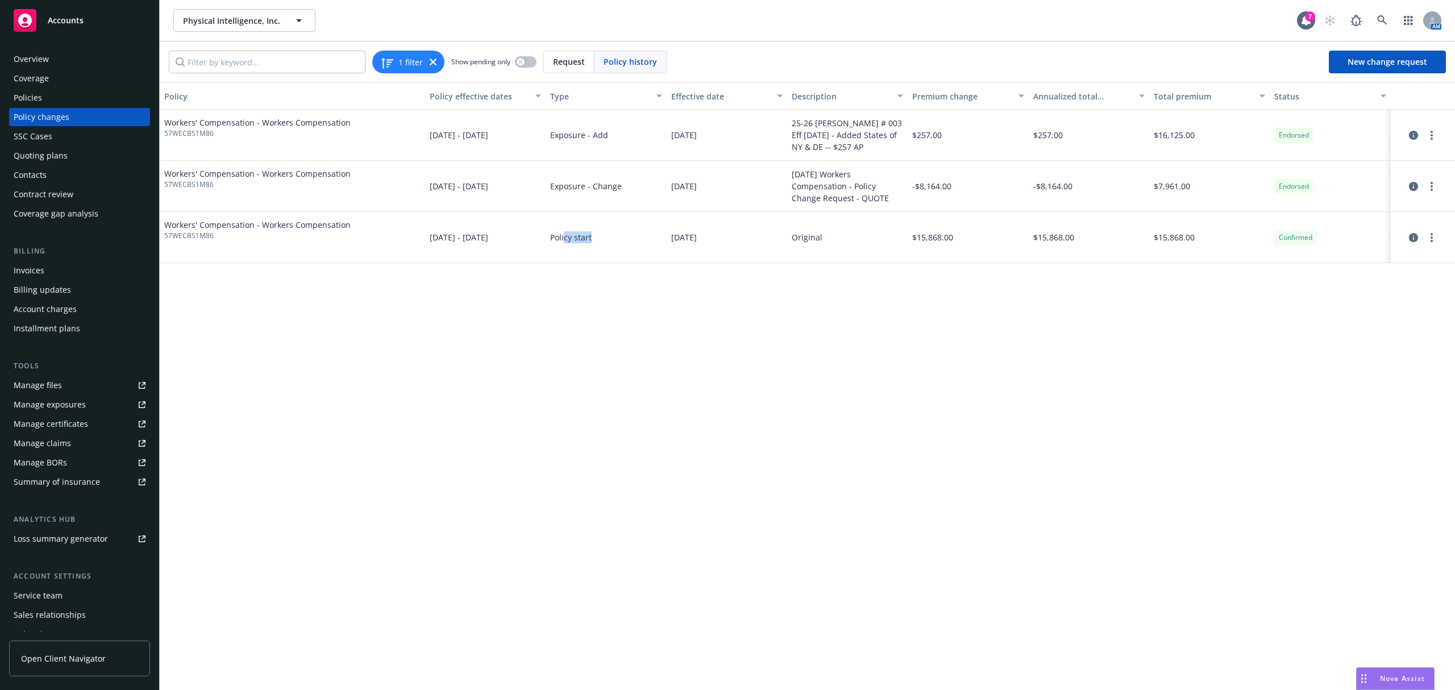
drag, startPoint x: 626, startPoint y: 253, endPoint x: 564, endPoint y: 253, distance: 62.0
click at [564, 253] on div "Policy start" at bounding box center [606, 237] width 120 height 51
click at [380, 198] on div "Workers' Compensation - Workers Compensation 57WECBS1M86" at bounding box center [292, 186] width 265 height 51
drag, startPoint x: 216, startPoint y: 186, endPoint x: 162, endPoint y: 190, distance: 54.1
click at [162, 190] on div "Workers' Compensation - Workers Compensation 57WECBS1M86" at bounding box center [292, 186] width 265 height 51
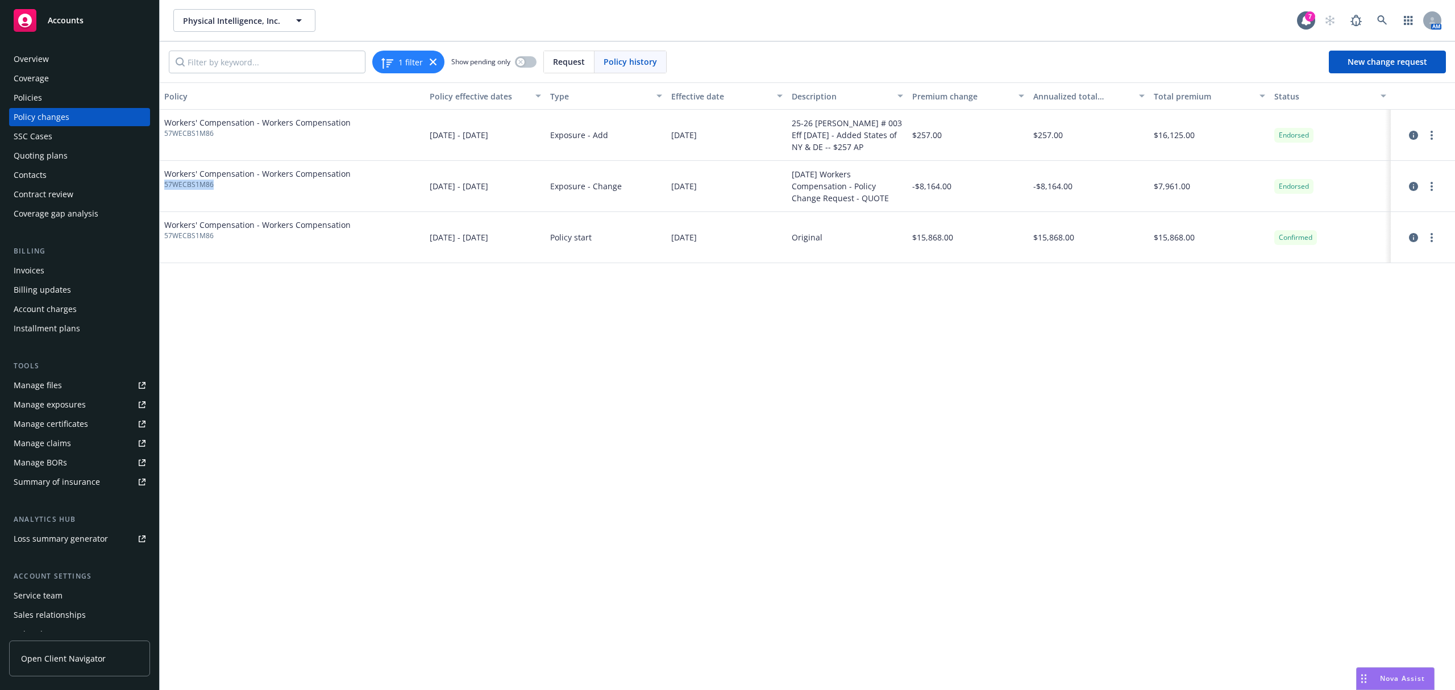
copy span "57WECBS1M86"
click at [217, 178] on span "Workers' Compensation - Workers Compensation" at bounding box center [257, 174] width 186 height 12
drag, startPoint x: 217, startPoint y: 188, endPoint x: 161, endPoint y: 189, distance: 55.2
click at [161, 189] on div "Workers' Compensation - Workers Compensation 57WECBS1M86" at bounding box center [292, 186] width 265 height 51
copy span "57WECBS1M86"
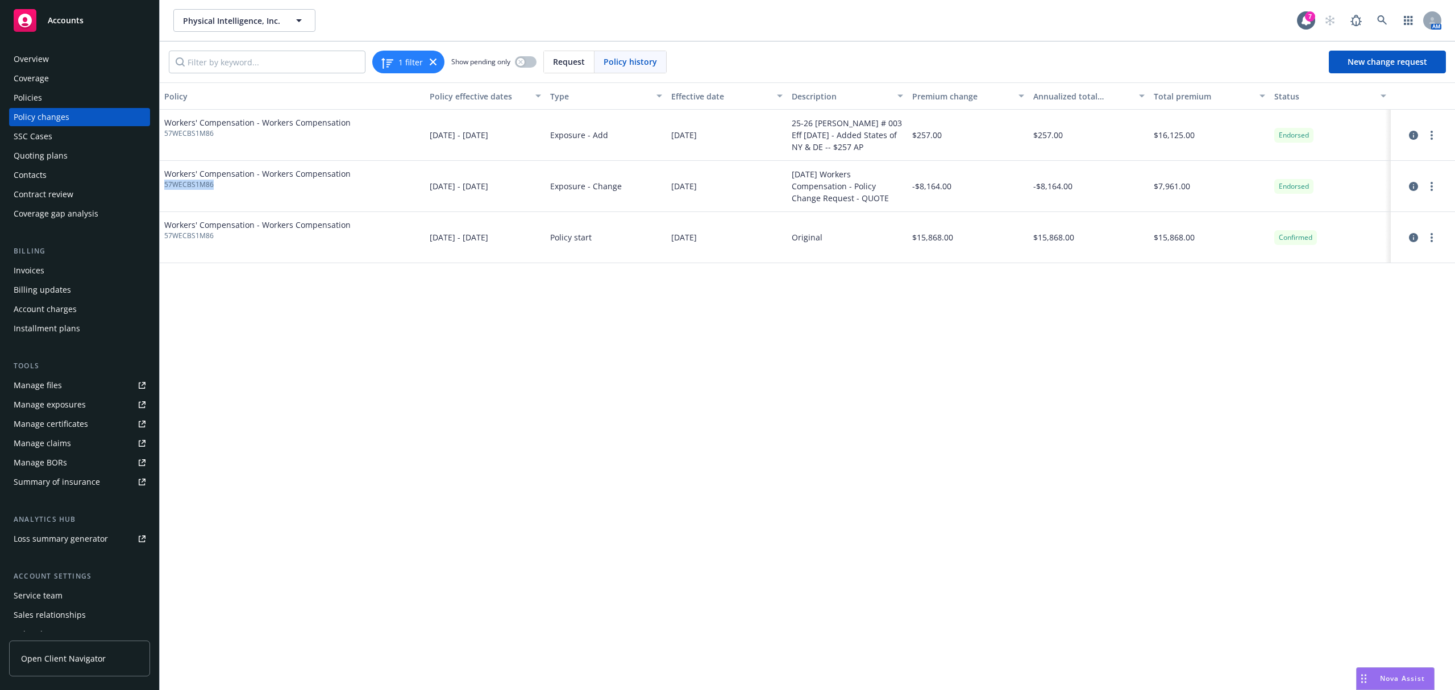
click at [98, 98] on div "Policies" at bounding box center [80, 98] width 132 height 18
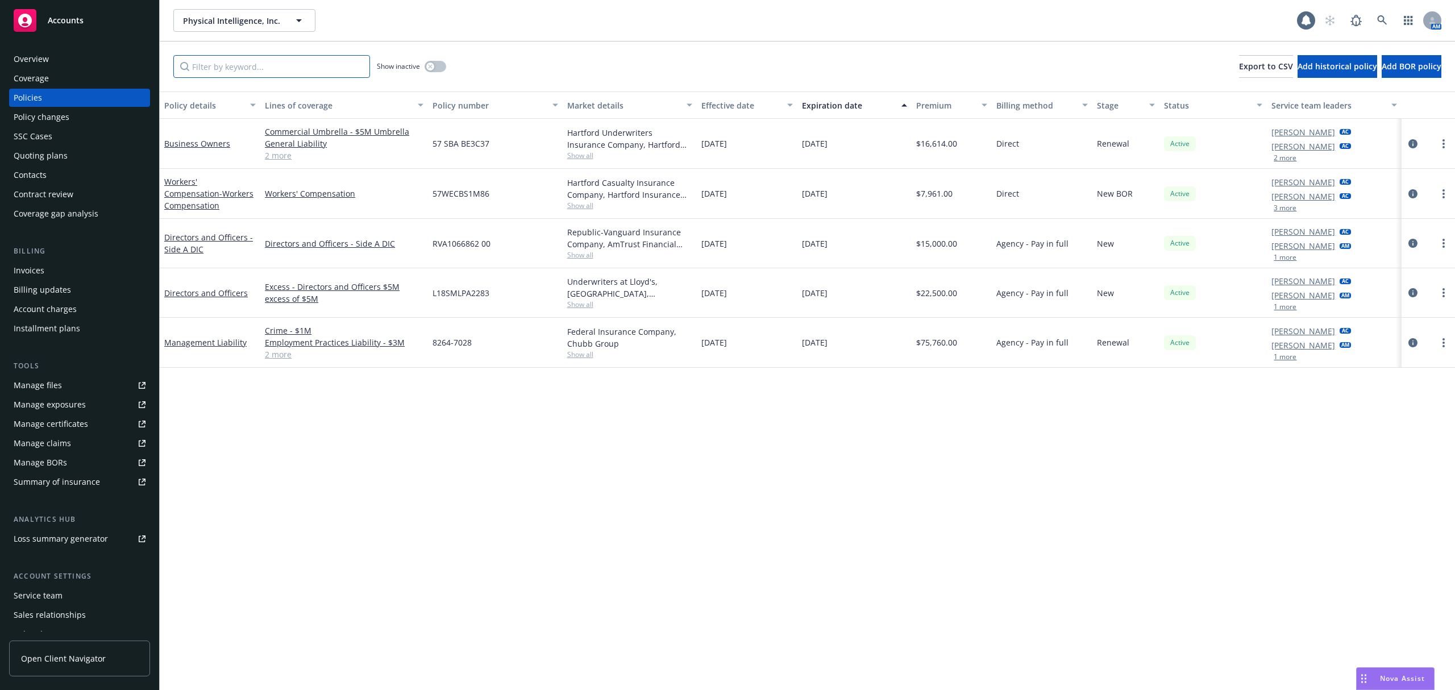
click at [268, 68] on input "Filter by keyword..." at bounding box center [271, 66] width 197 height 23
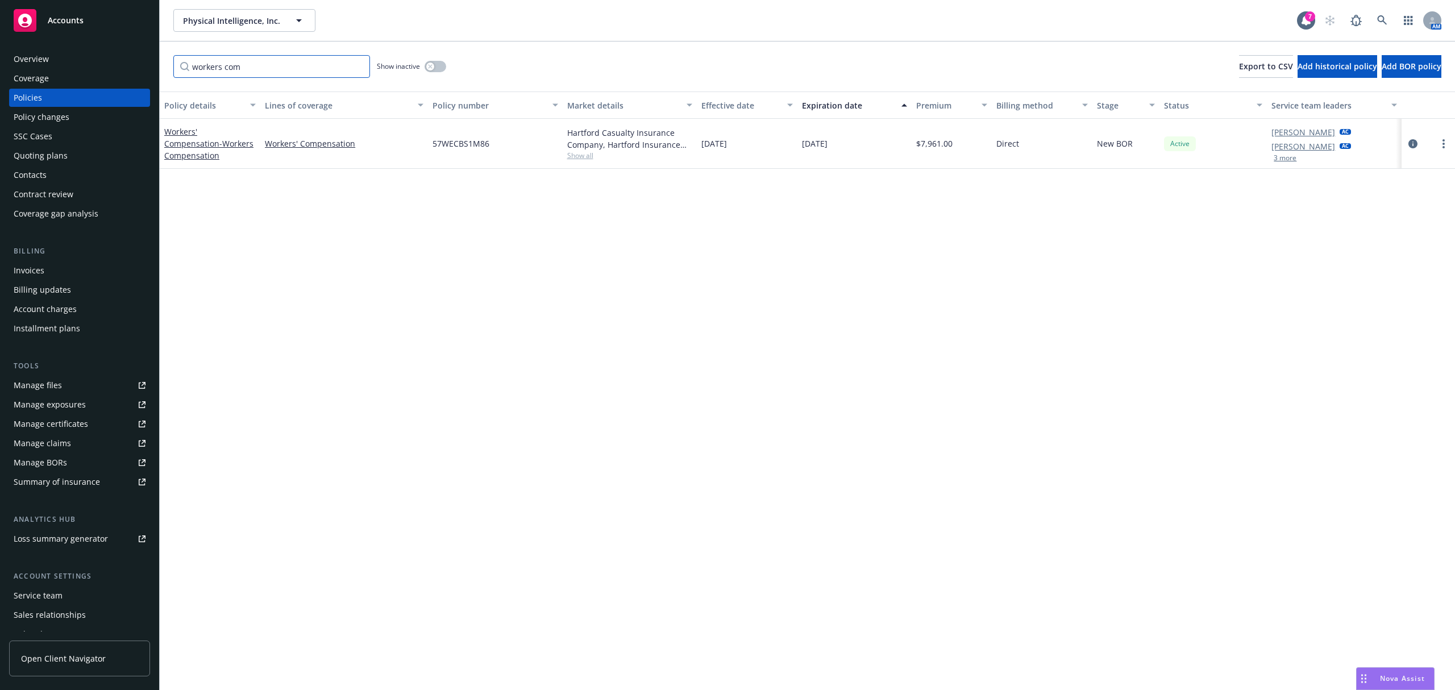
type input "workers com"
click at [446, 69] on button "button" at bounding box center [436, 66] width 22 height 11
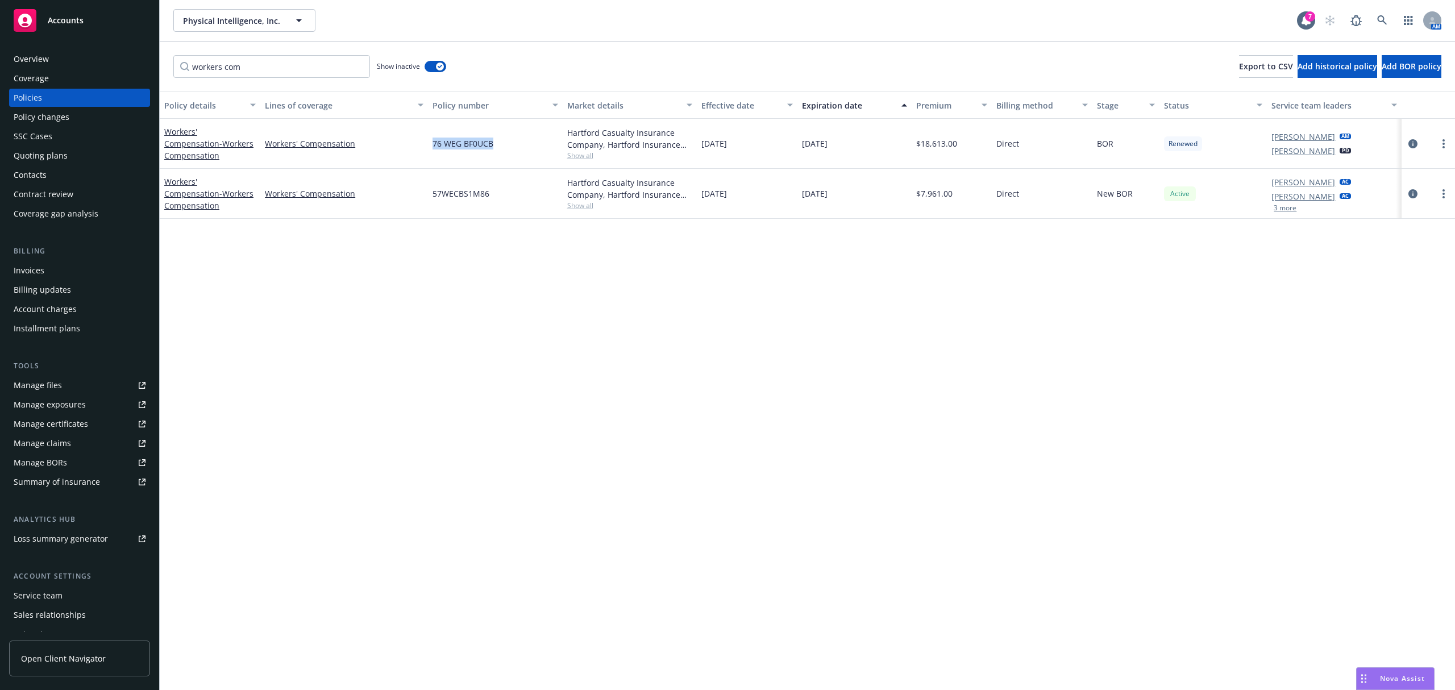
drag, startPoint x: 499, startPoint y: 148, endPoint x: 416, endPoint y: 150, distance: 83.0
click at [416, 150] on div "Workers' Compensation - Workers Compensation Workers' Compensation 76 WEG BF0UC…" at bounding box center [807, 144] width 1295 height 50
copy div "76 WEG BF0UCB"
click at [87, 121] on div "Policy changes" at bounding box center [80, 117] width 132 height 18
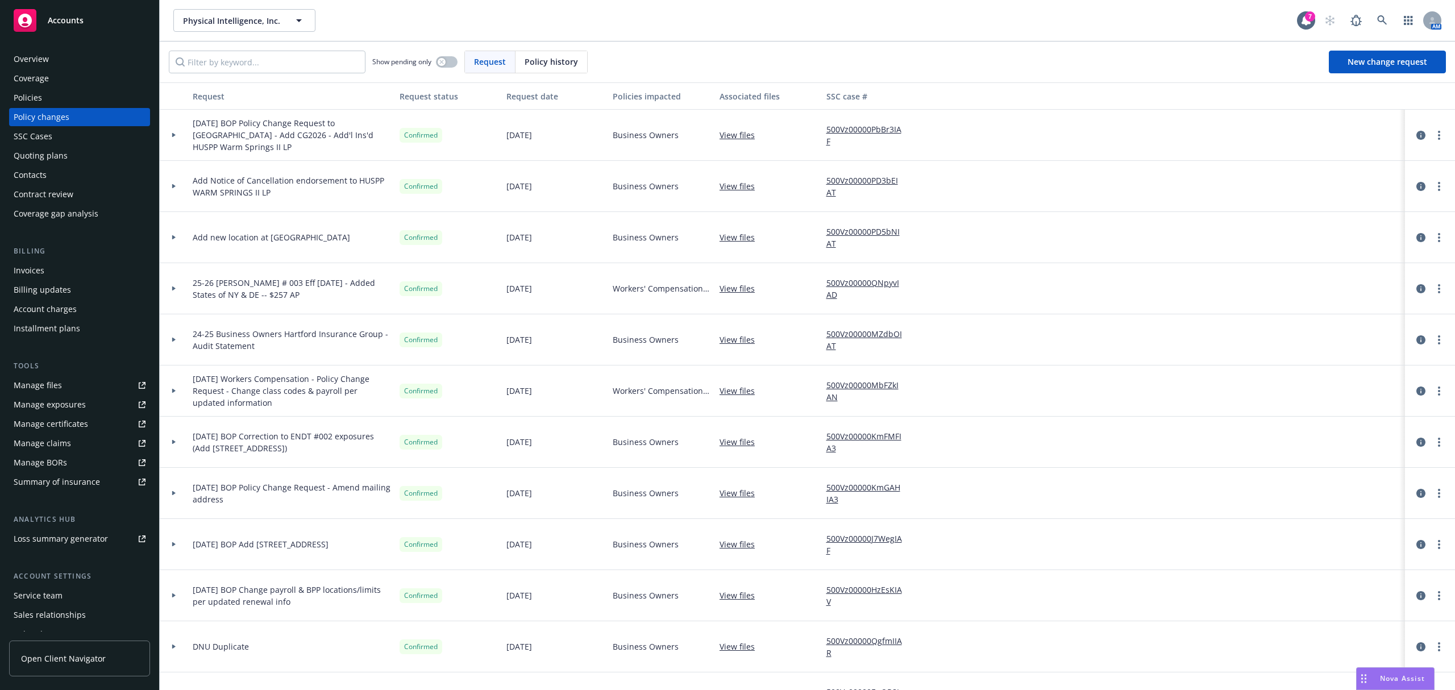
click at [172, 234] on div at bounding box center [174, 237] width 28 height 51
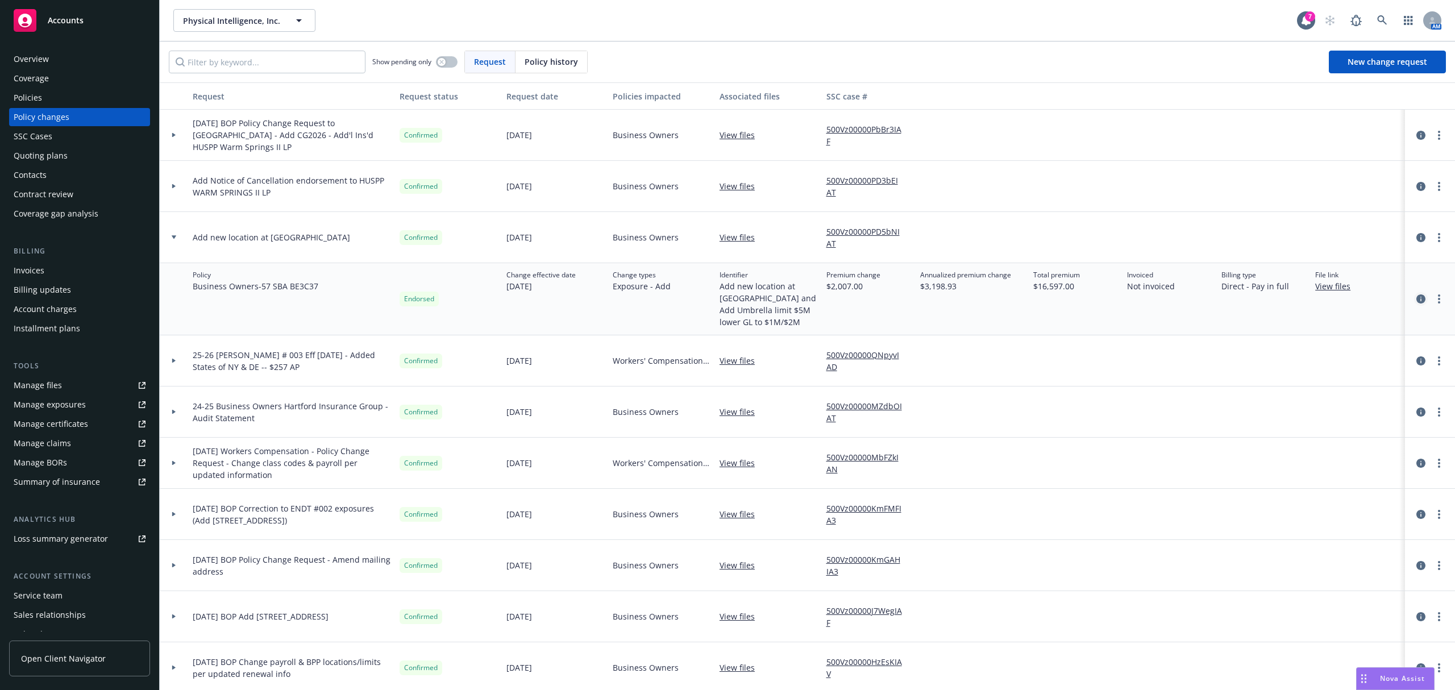
click at [1416, 301] on icon "circleInformation" at bounding box center [1420, 298] width 9 height 9
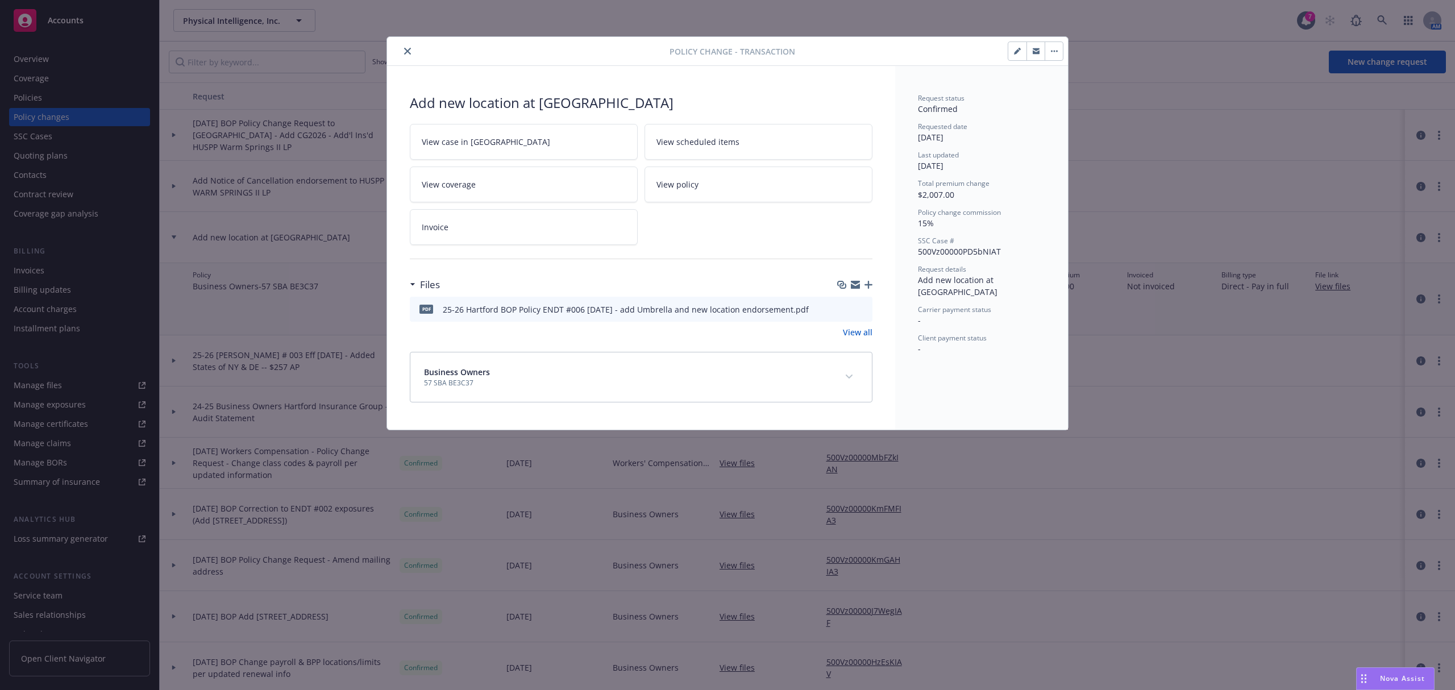
click at [859, 314] on button at bounding box center [863, 310] width 10 height 12
click at [861, 304] on div "pdf 25-26 Hartford BOP Policy ENDT #006 7/15/2025 - add Umbrella and new locati…" at bounding box center [641, 309] width 463 height 25
click at [864, 311] on icon "preview file" at bounding box center [862, 309] width 10 height 8
click at [407, 56] on button "close" at bounding box center [408, 51] width 14 height 14
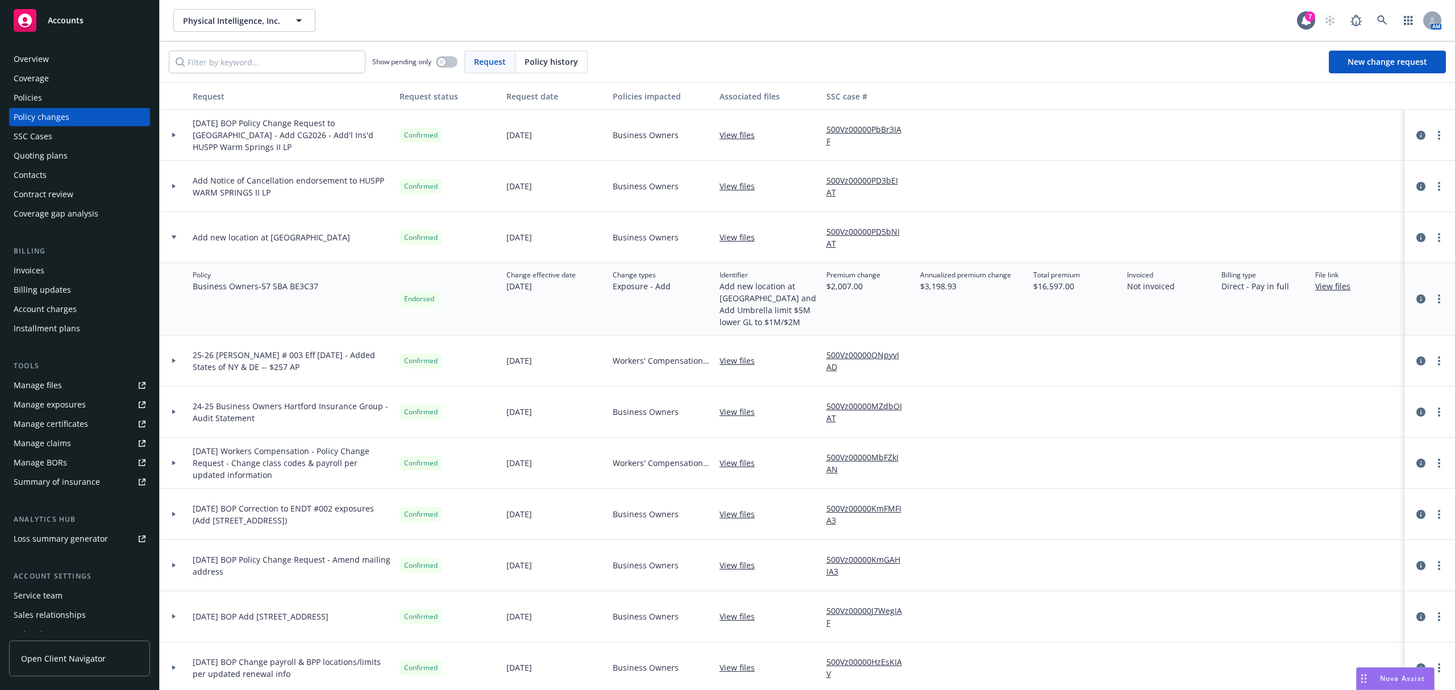
click at [173, 232] on div at bounding box center [174, 237] width 28 height 51
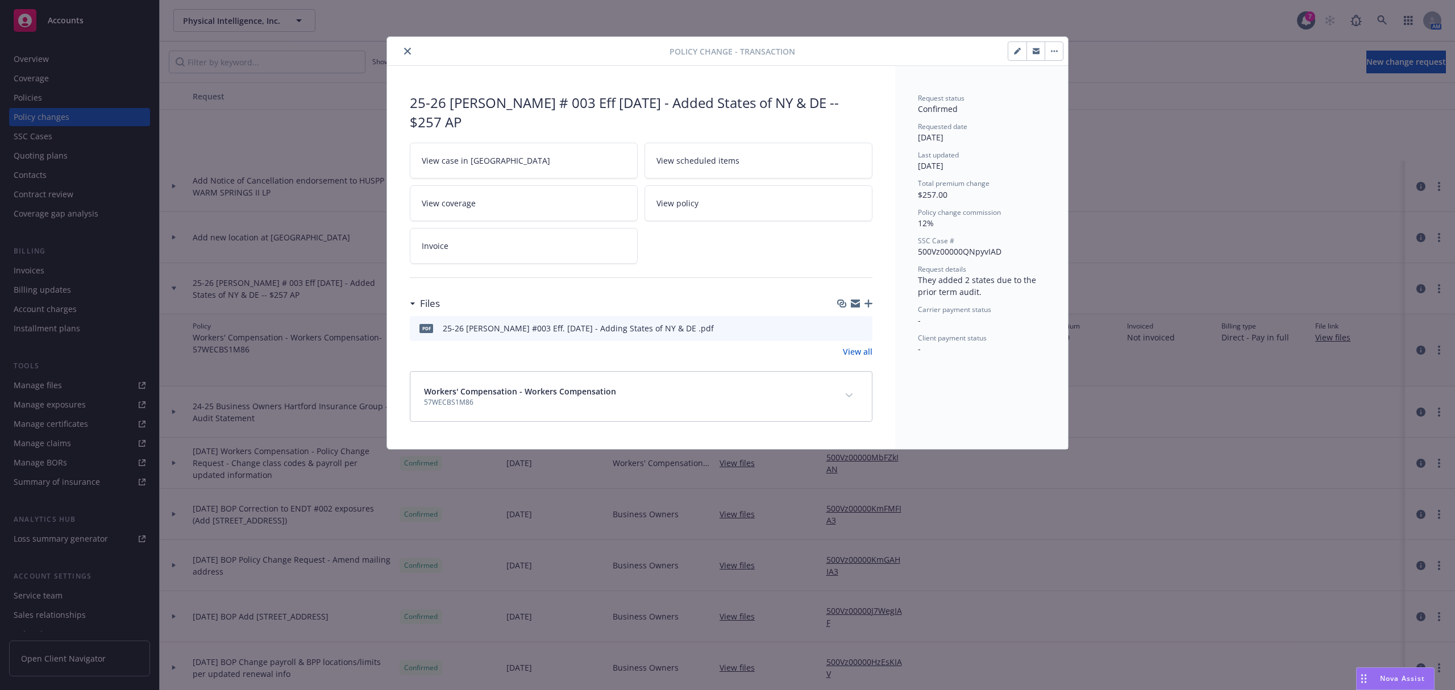
scroll to position [119, 0]
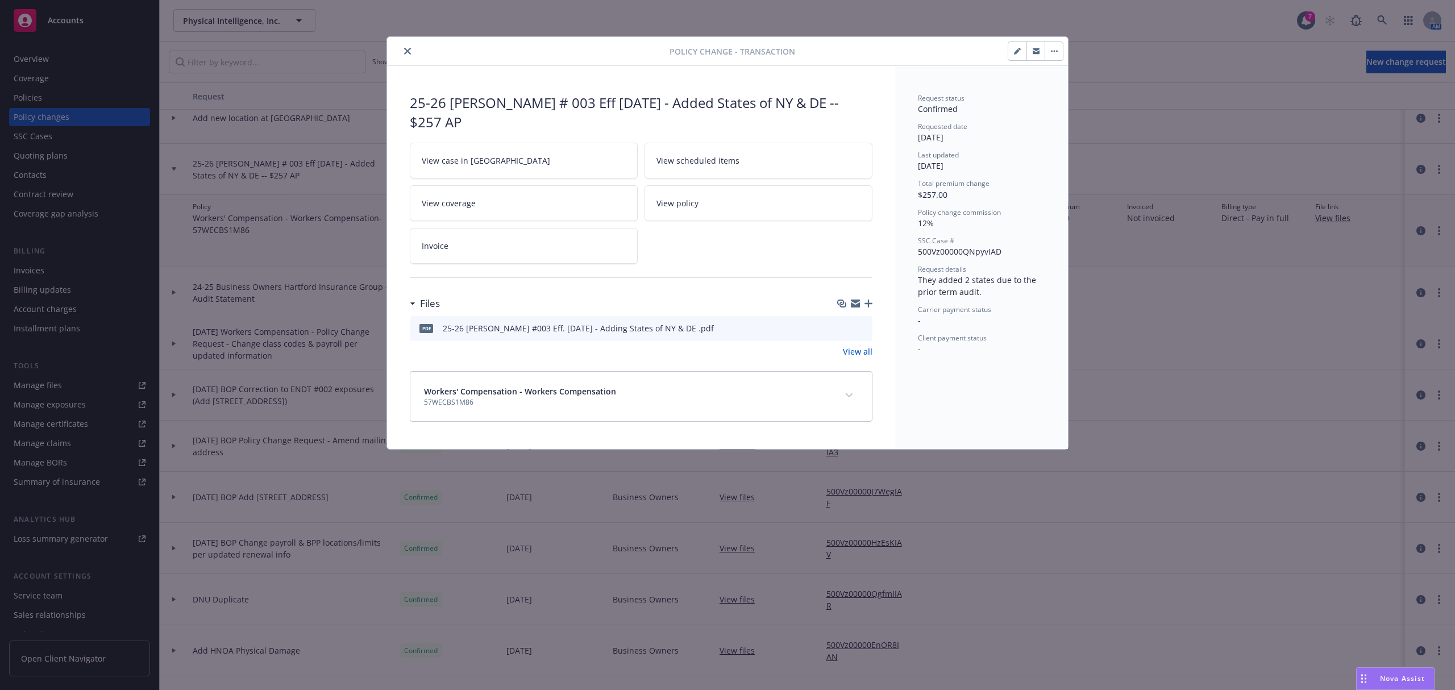
click at [410, 57] on button "close" at bounding box center [408, 51] width 14 height 14
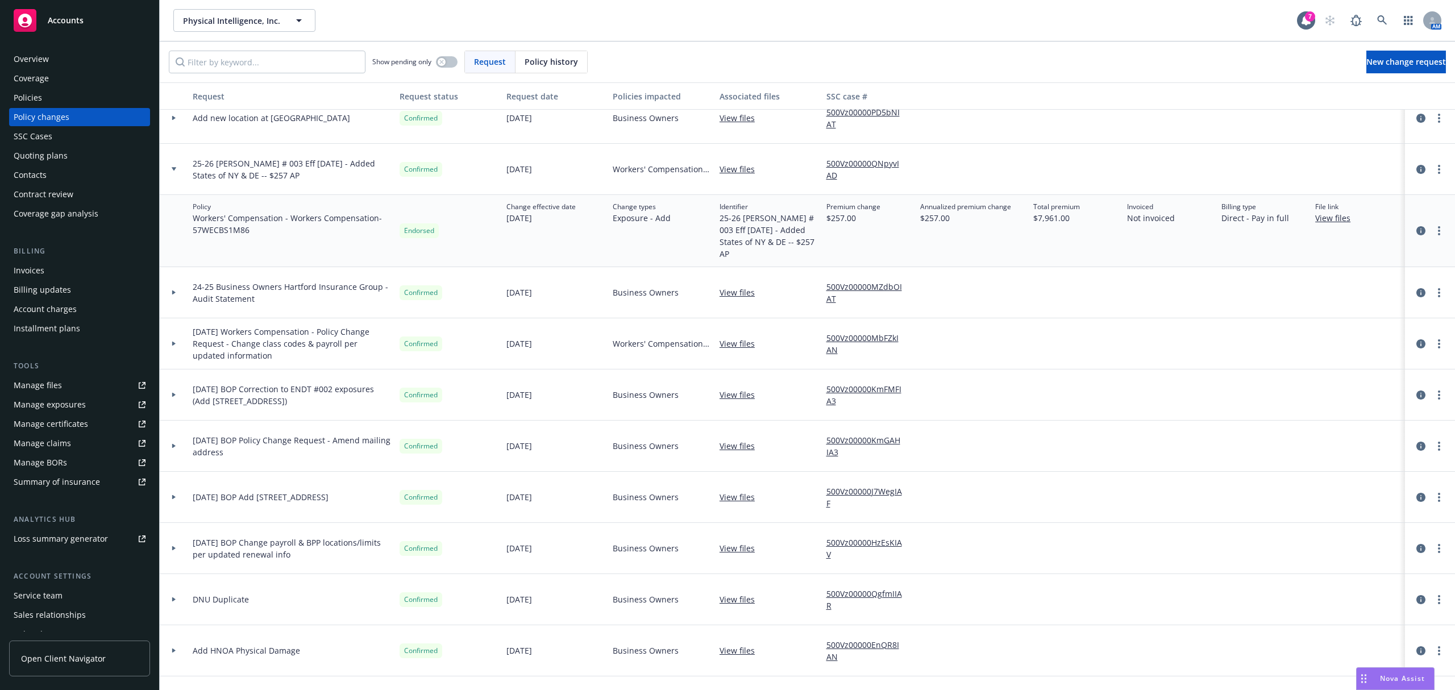
click at [98, 73] on div "Coverage" at bounding box center [80, 78] width 132 height 18
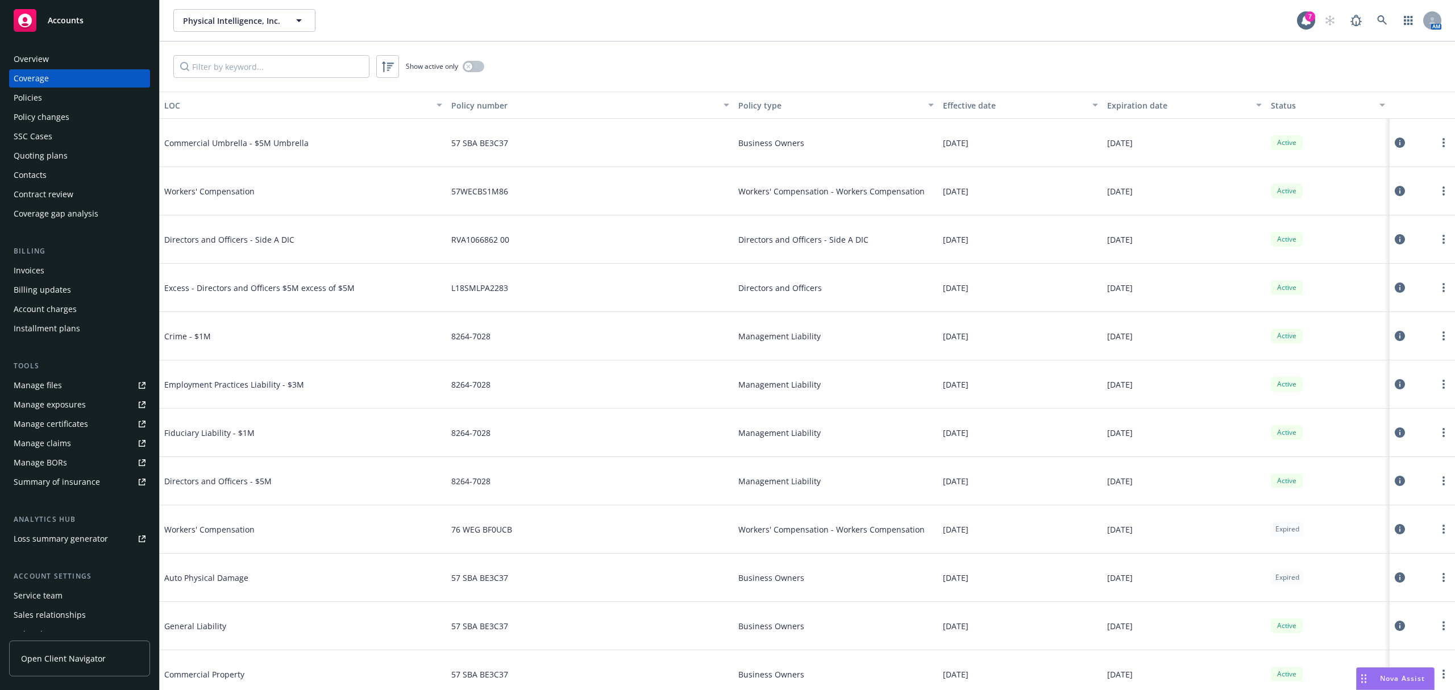
click at [51, 62] on div "Overview" at bounding box center [80, 59] width 132 height 18
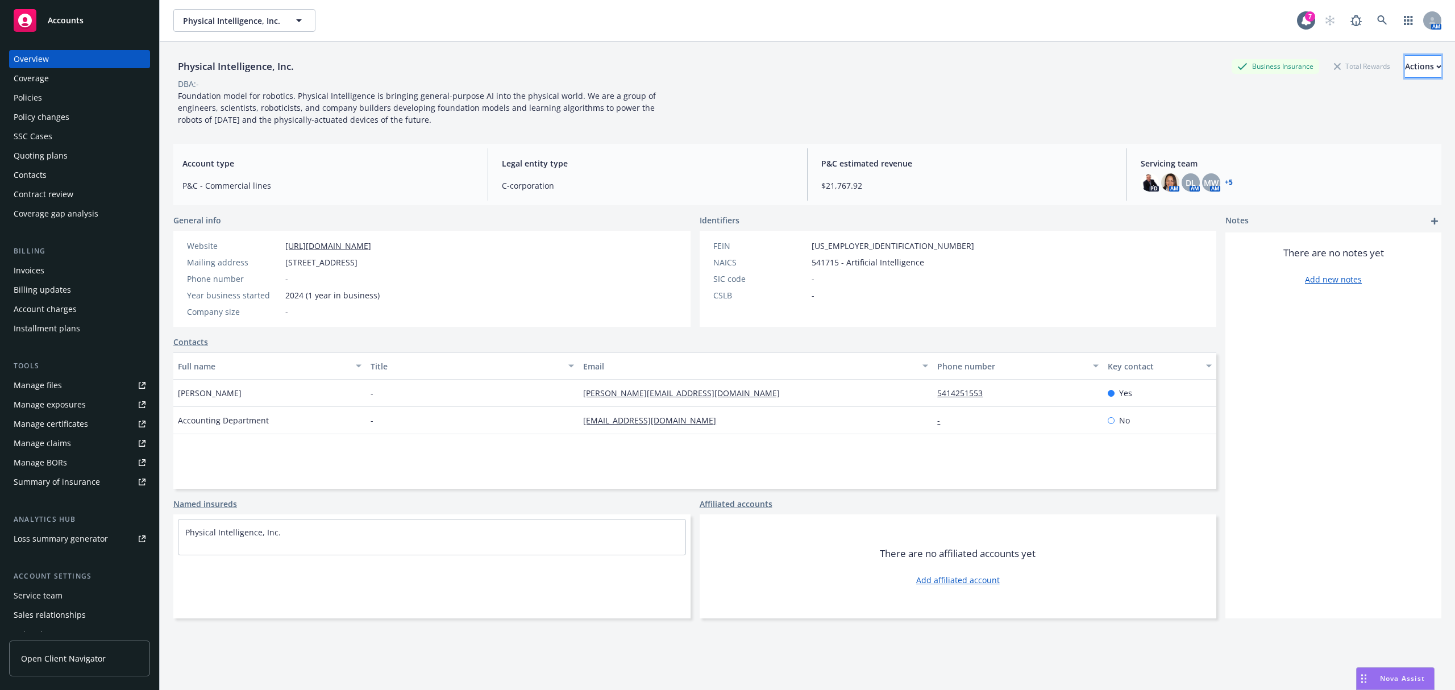
click at [1405, 66] on div "Actions" at bounding box center [1423, 67] width 36 height 22
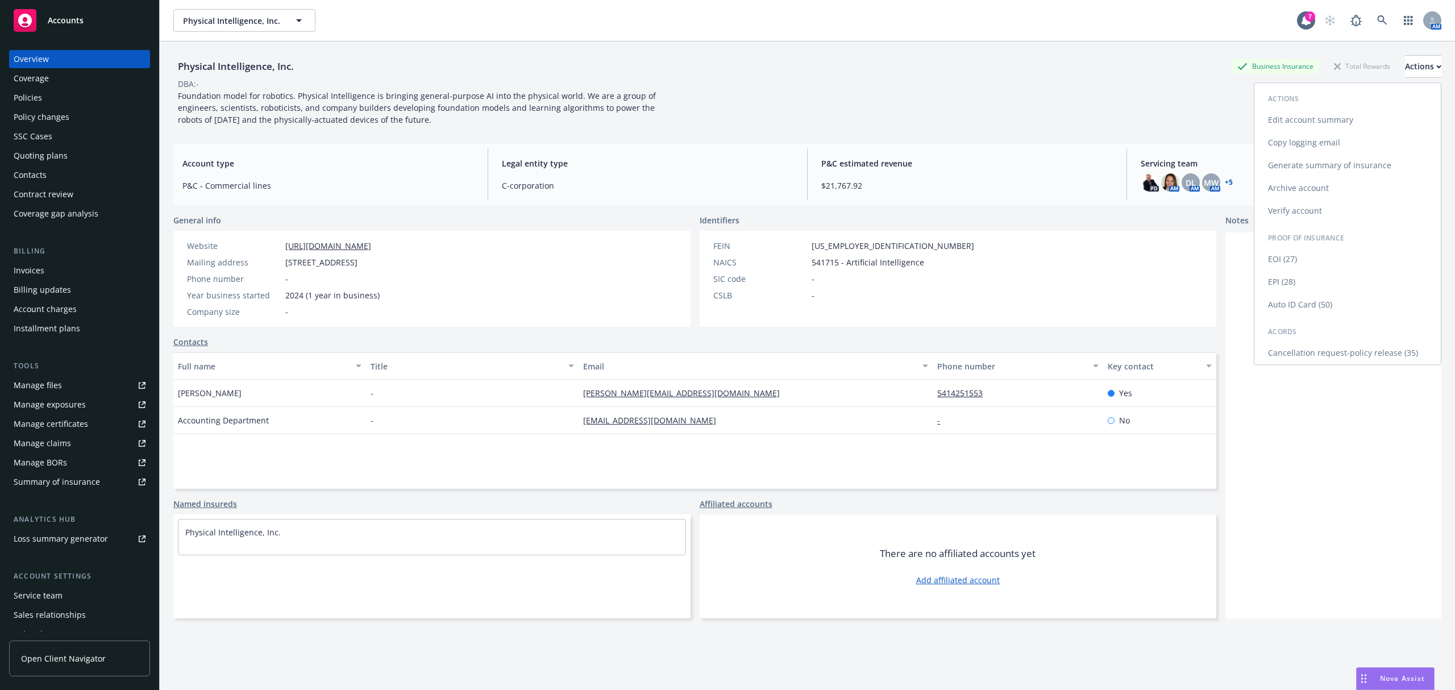
click at [1342, 116] on link "Edit account summary" at bounding box center [1347, 120] width 186 height 23
select select "US"
select select "C-corporation"
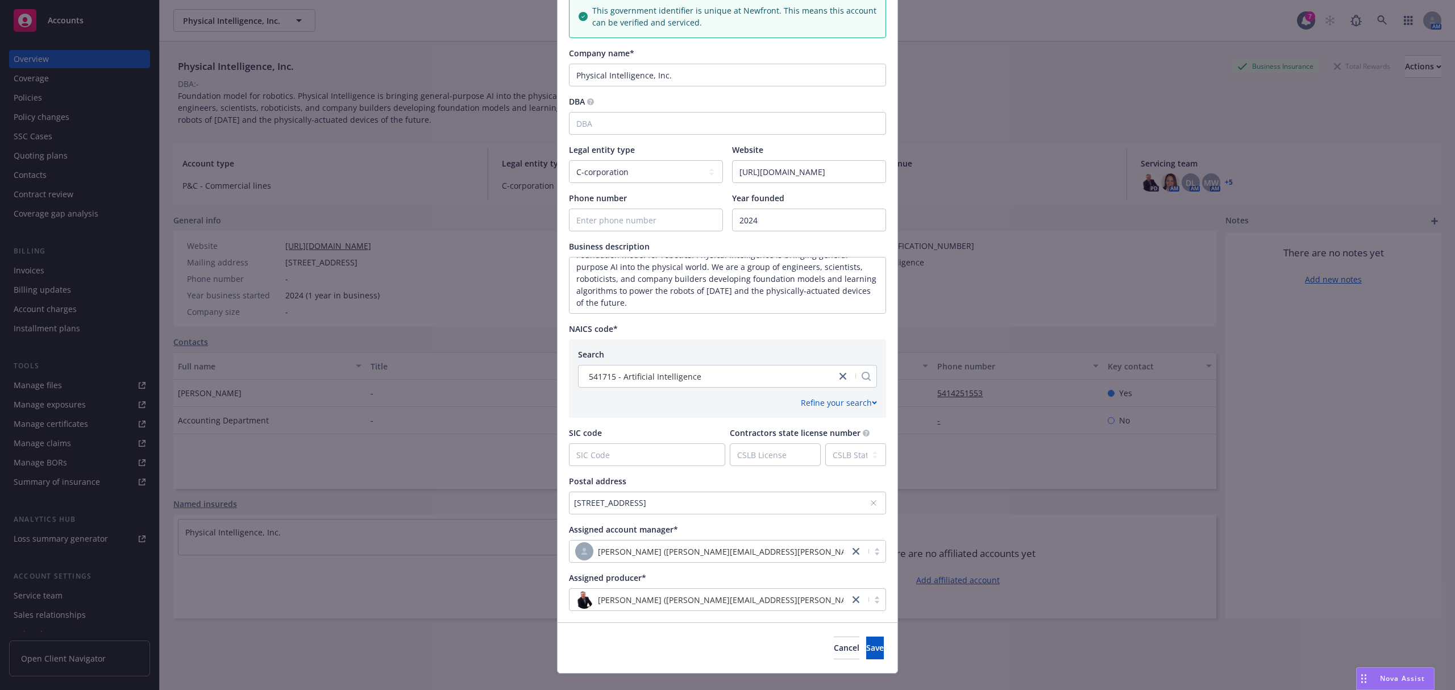
scroll to position [235, 0]
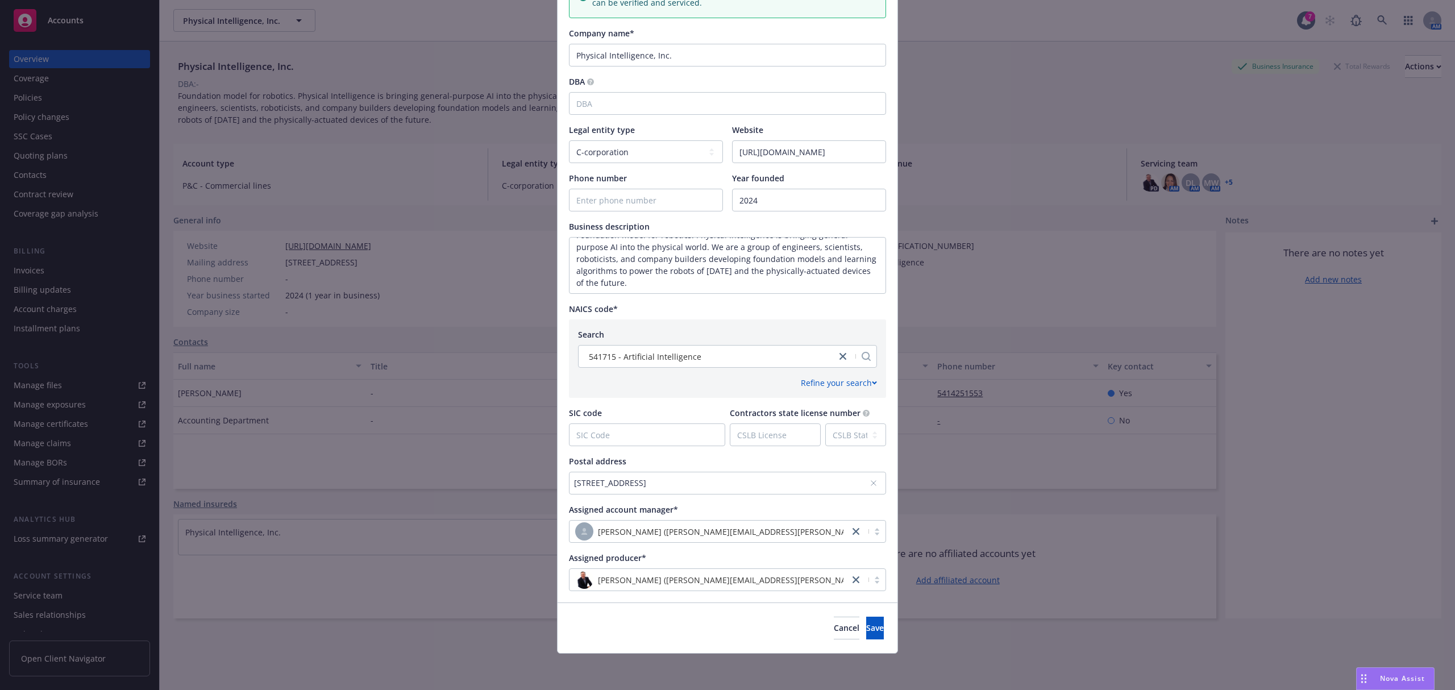
click at [759, 483] on div "[STREET_ADDRESS]" at bounding box center [722, 483] width 296 height 12
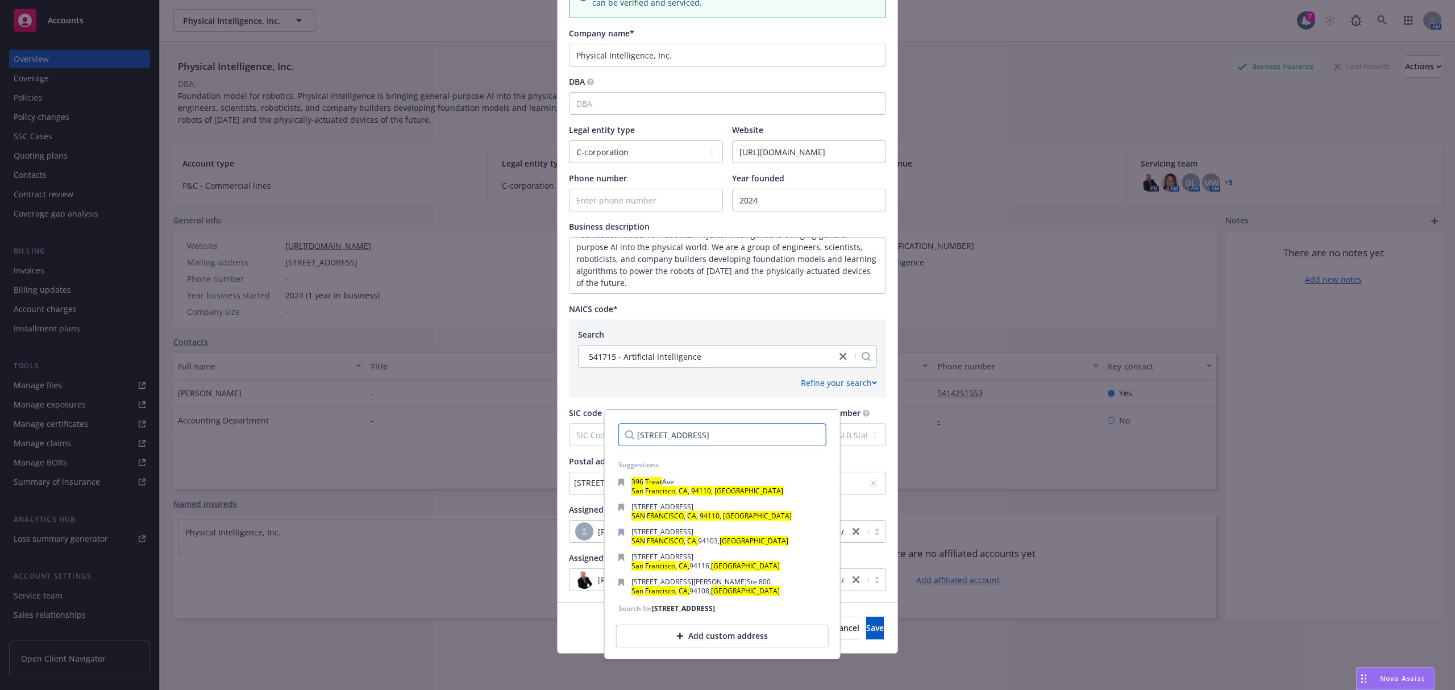
click at [695, 442] on input "[STREET_ADDRESS]" at bounding box center [722, 434] width 208 height 23
click at [804, 438] on input "[STREET_ADDRESS]" at bounding box center [722, 434] width 208 height 23
click at [801, 428] on input "[STREET_ADDRESS]" at bounding box center [722, 434] width 208 height 23
click at [803, 434] on input "[STREET_ADDRESS]" at bounding box center [722, 434] width 208 height 23
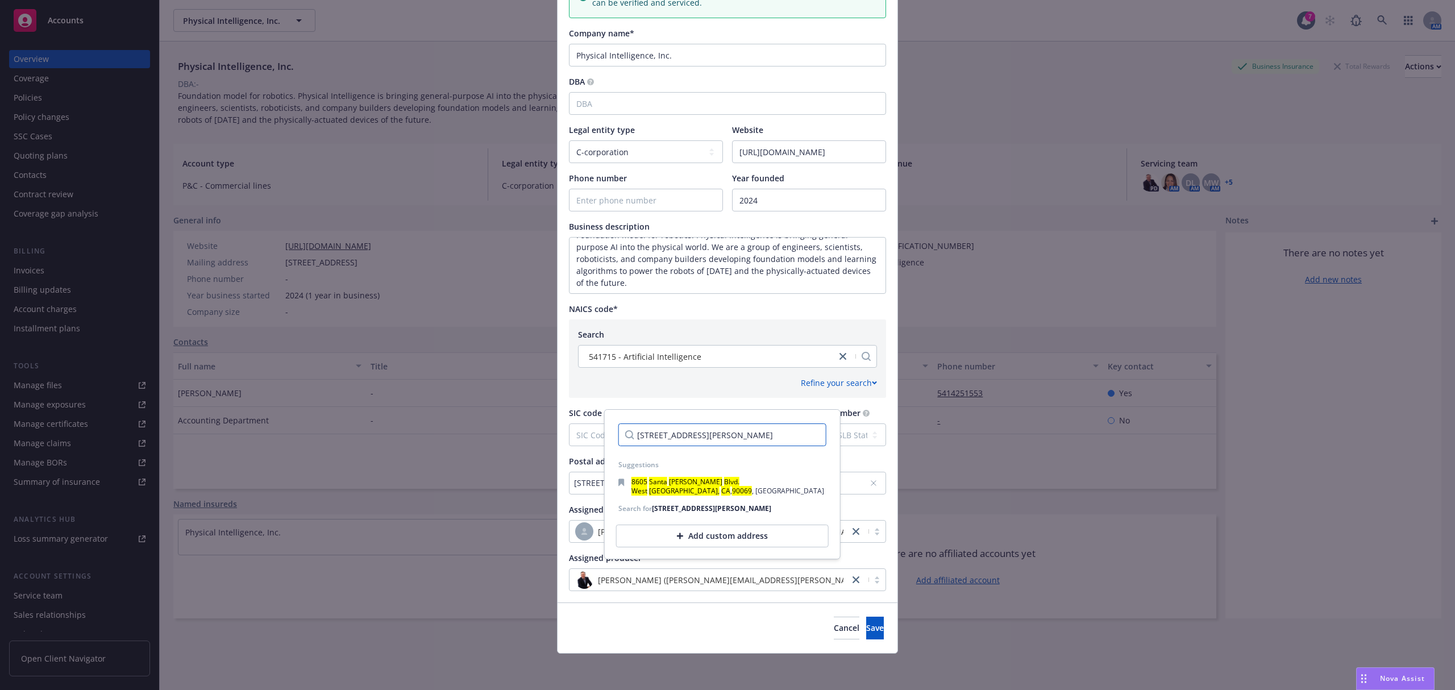
scroll to position [0, 59]
type input "[STREET_ADDRESS][PERSON_NAME]"
click at [710, 547] on div "Add custom address" at bounding box center [722, 536] width 213 height 23
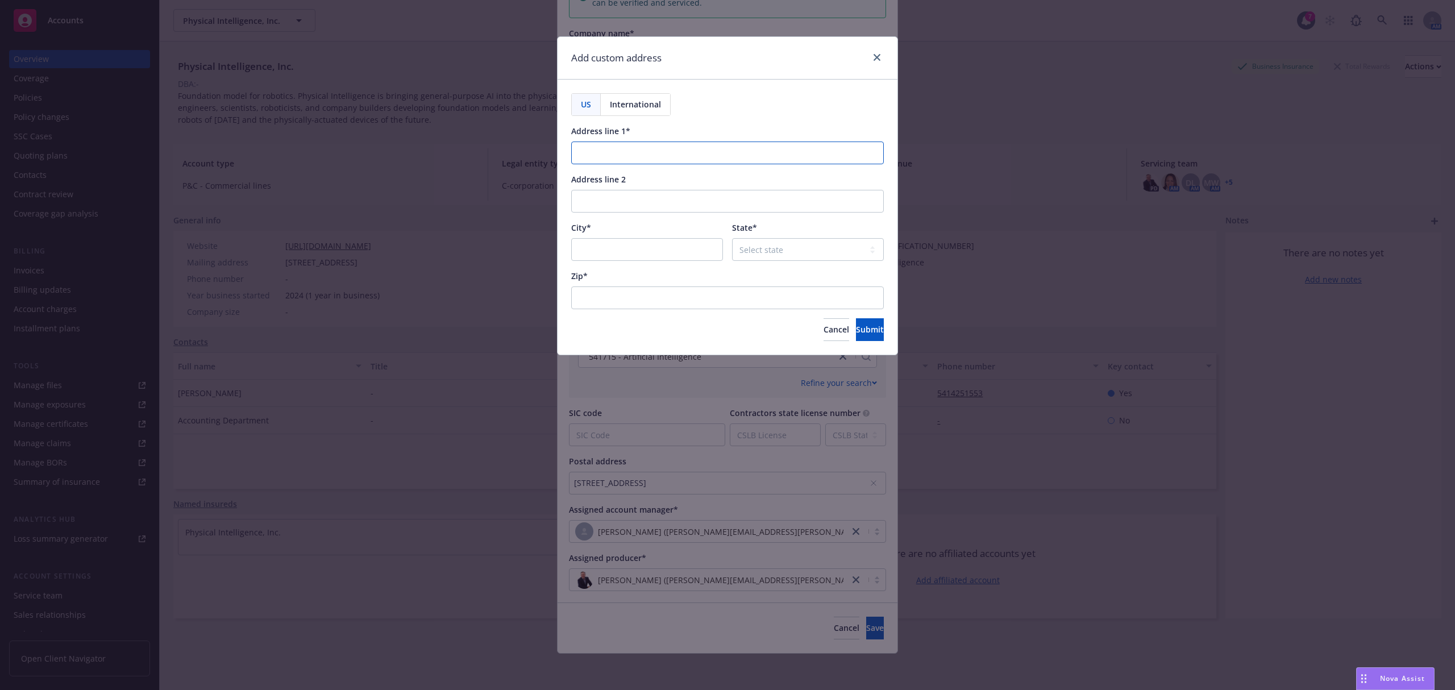
click at [647, 156] on input "Address line 1*" at bounding box center [727, 153] width 313 height 23
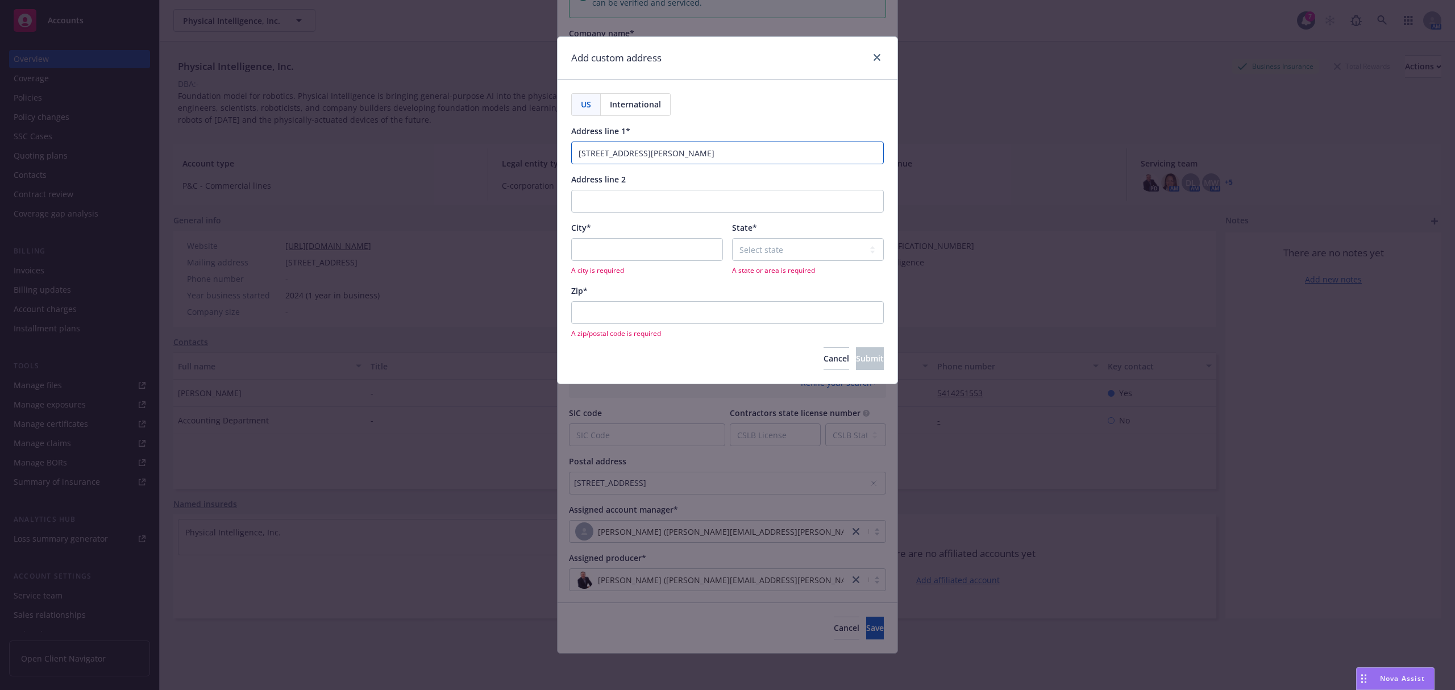
drag, startPoint x: 812, startPoint y: 151, endPoint x: 700, endPoint y: 150, distance: 111.4
click at [700, 150] on input "[STREET_ADDRESS][PERSON_NAME]" at bounding box center [727, 153] width 313 height 23
type input "[STREET_ADDRESS][PERSON_NAME]"
click at [643, 244] on input "City*" at bounding box center [647, 249] width 152 height 23
type input "[GEOGRAPHIC_DATA]"
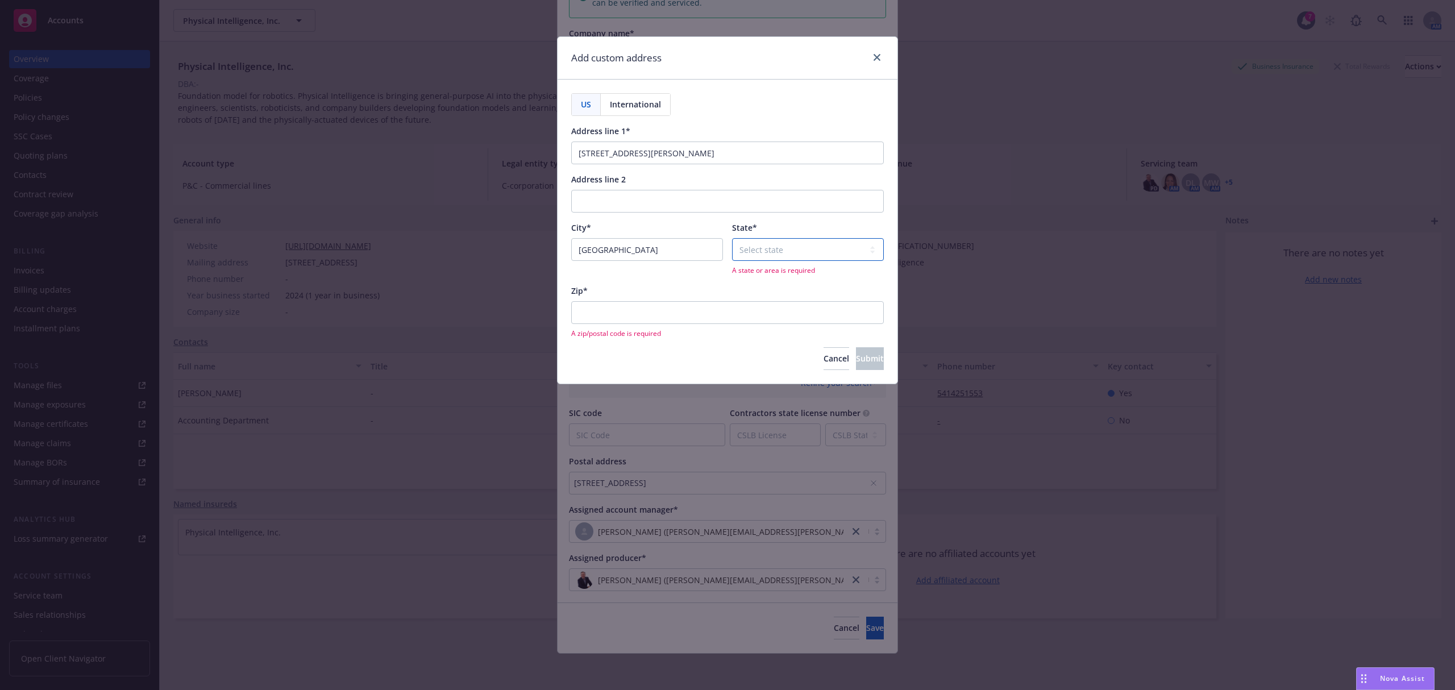
click at [751, 248] on select "Select state [US_STATE] [US_STATE] [US_STATE] [US_STATE] [US_STATE] [PERSON_NAM…" at bounding box center [808, 249] width 152 height 23
select select "CA"
click at [732, 239] on select "Select state [US_STATE] [US_STATE] [US_STATE] [US_STATE] [US_STATE] [PERSON_NAM…" at bounding box center [808, 249] width 152 height 23
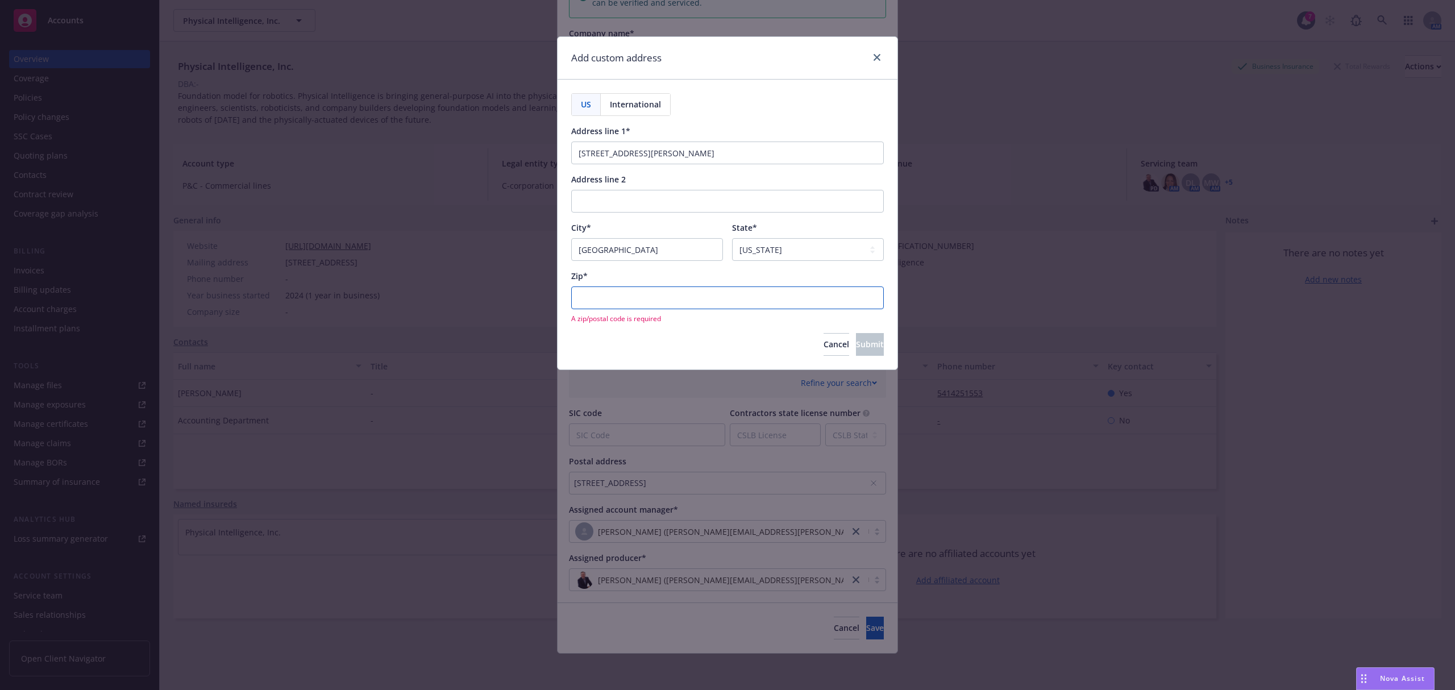
click at [664, 294] on input "Zip*" at bounding box center [727, 297] width 313 height 23
type input "90069"
click at [856, 324] on button "Submit" at bounding box center [870, 329] width 28 height 23
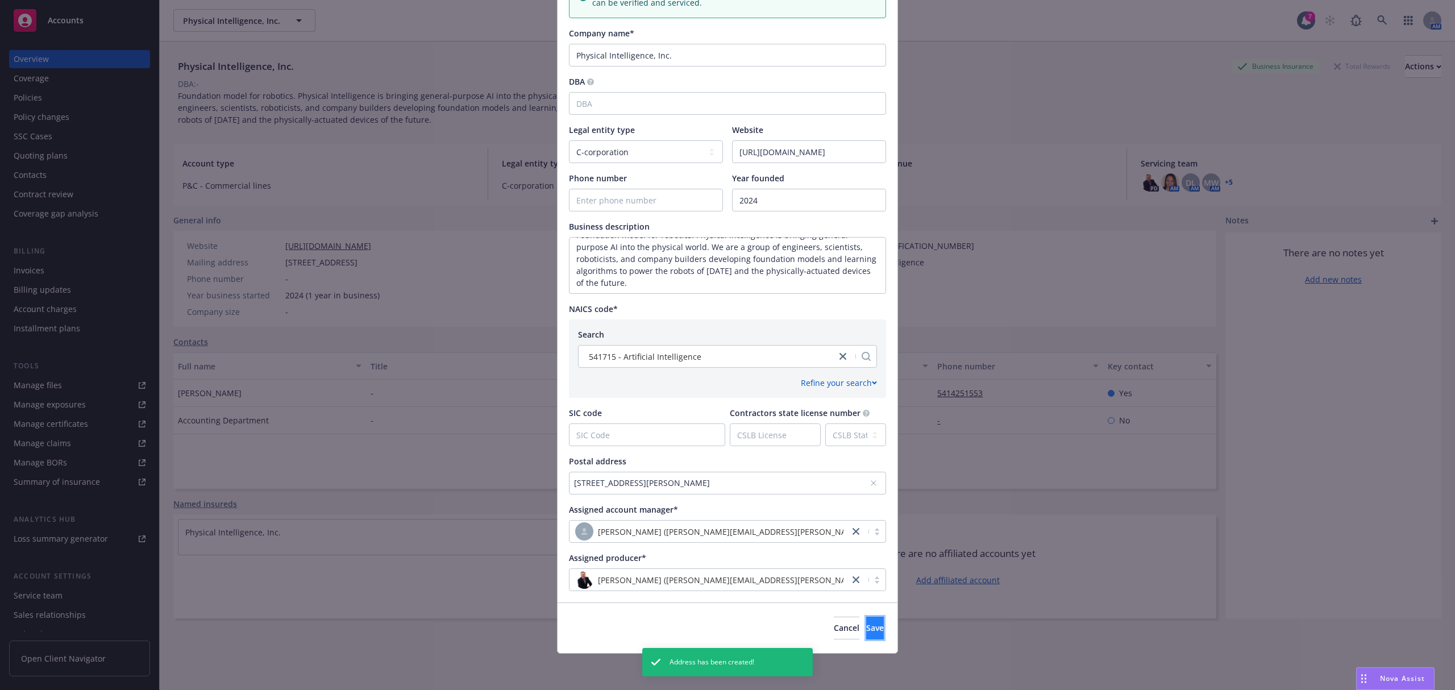
click at [866, 624] on span "Save" at bounding box center [875, 627] width 18 height 11
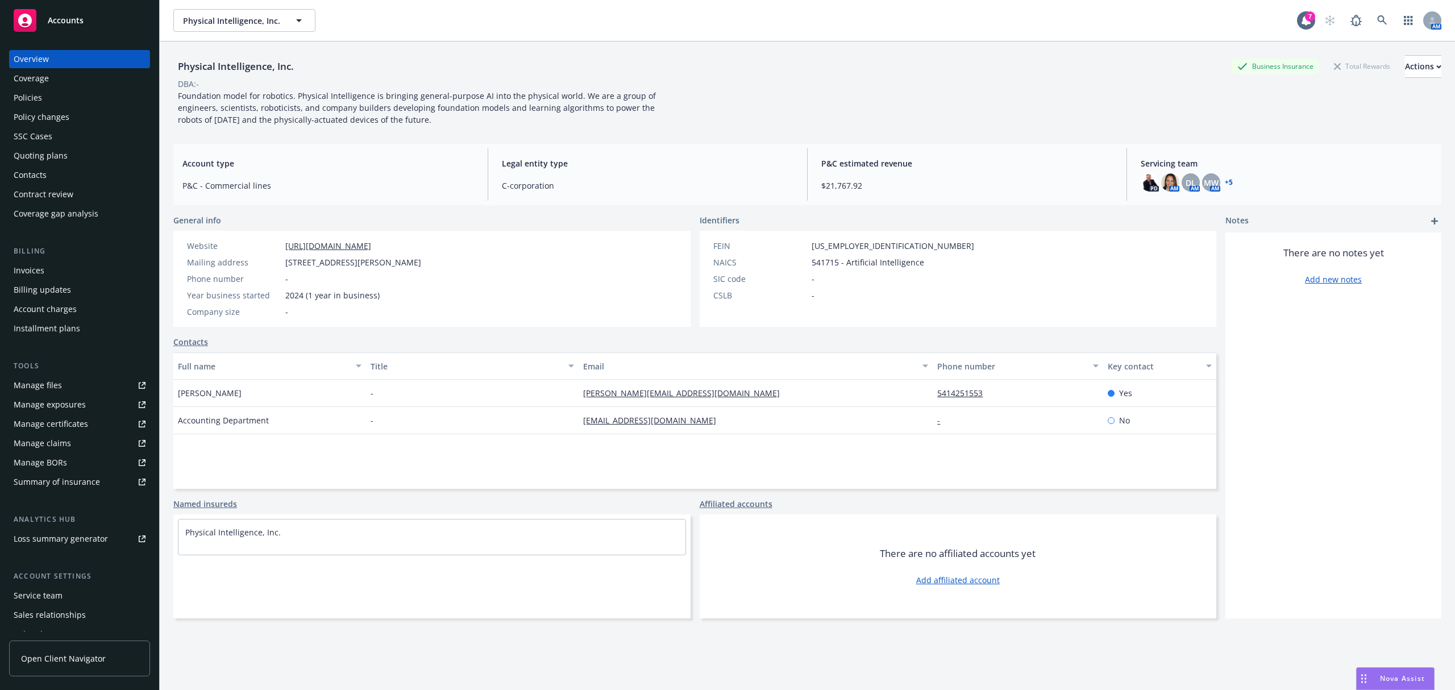
click at [67, 101] on div "Policies" at bounding box center [80, 98] width 132 height 18
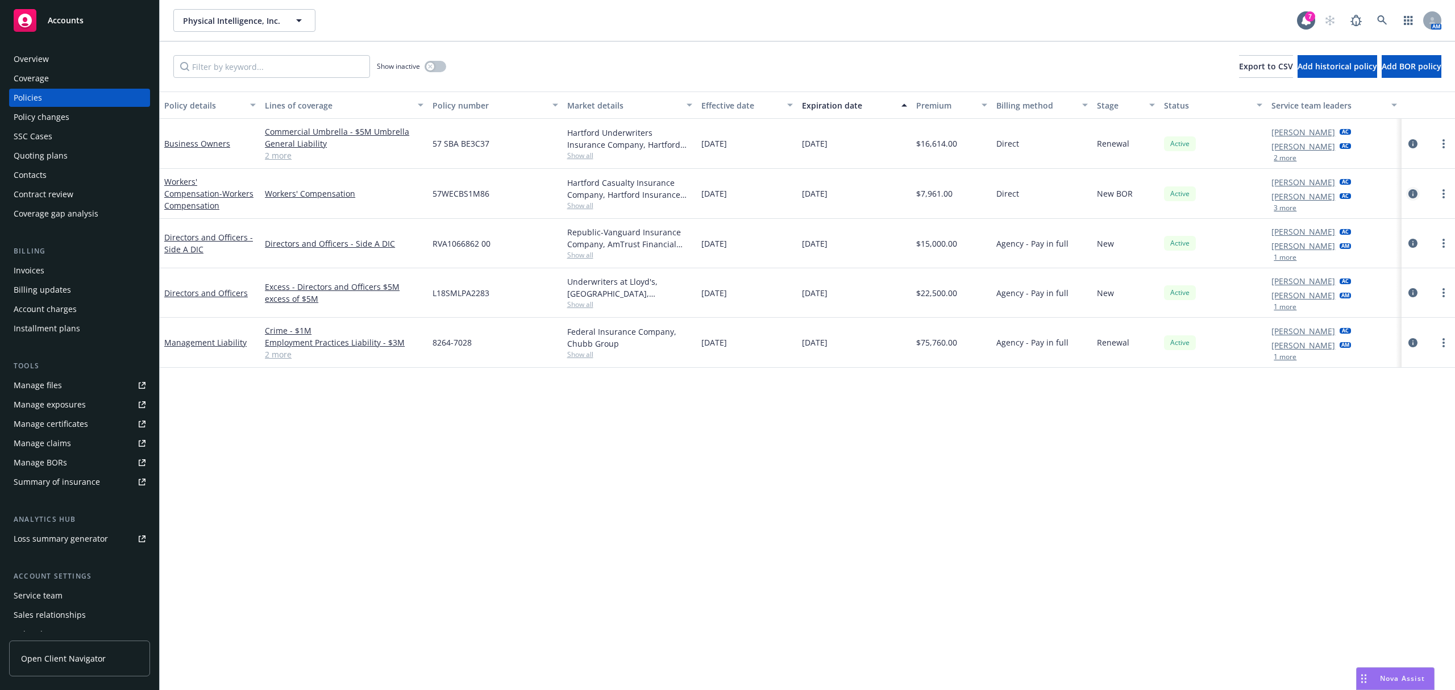
click at [1413, 194] on icon "circleInformation" at bounding box center [1412, 193] width 9 height 9
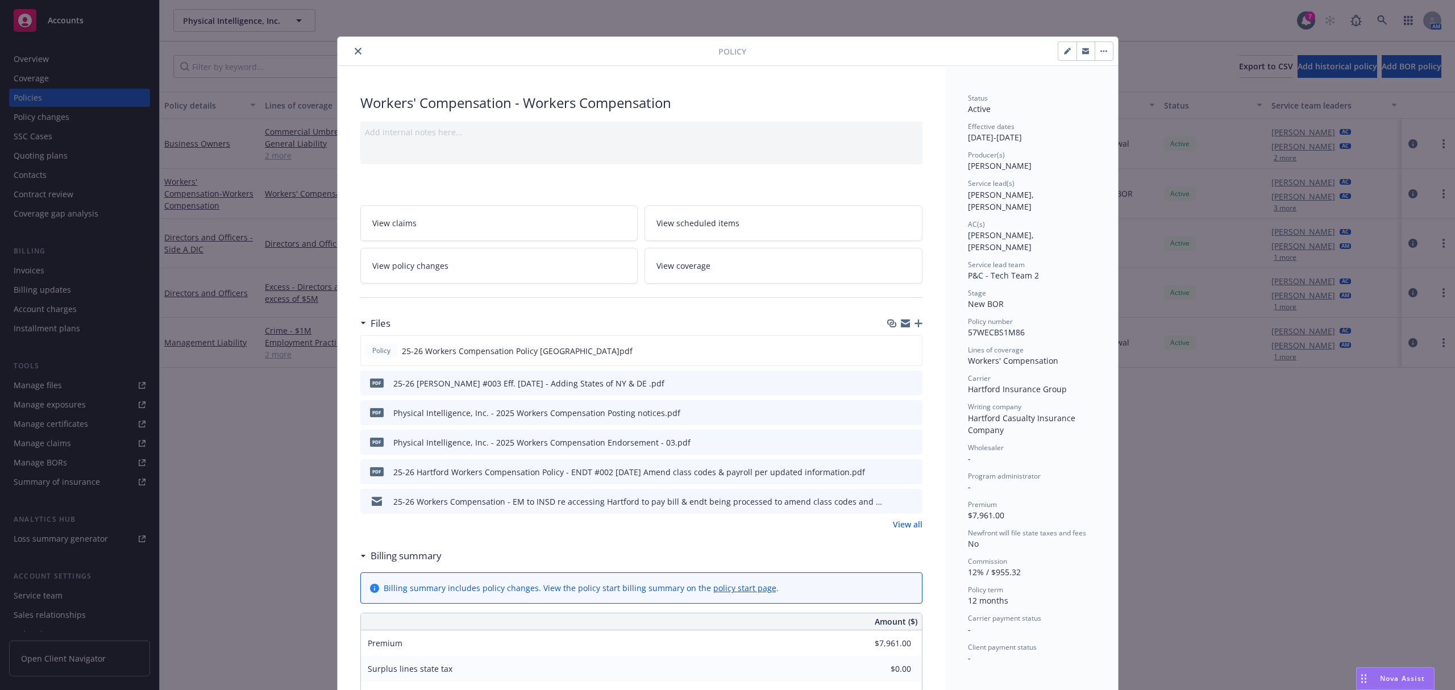
click at [355, 51] on icon "close" at bounding box center [358, 51] width 7 height 7
